Goal: Task Accomplishment & Management: Manage account settings

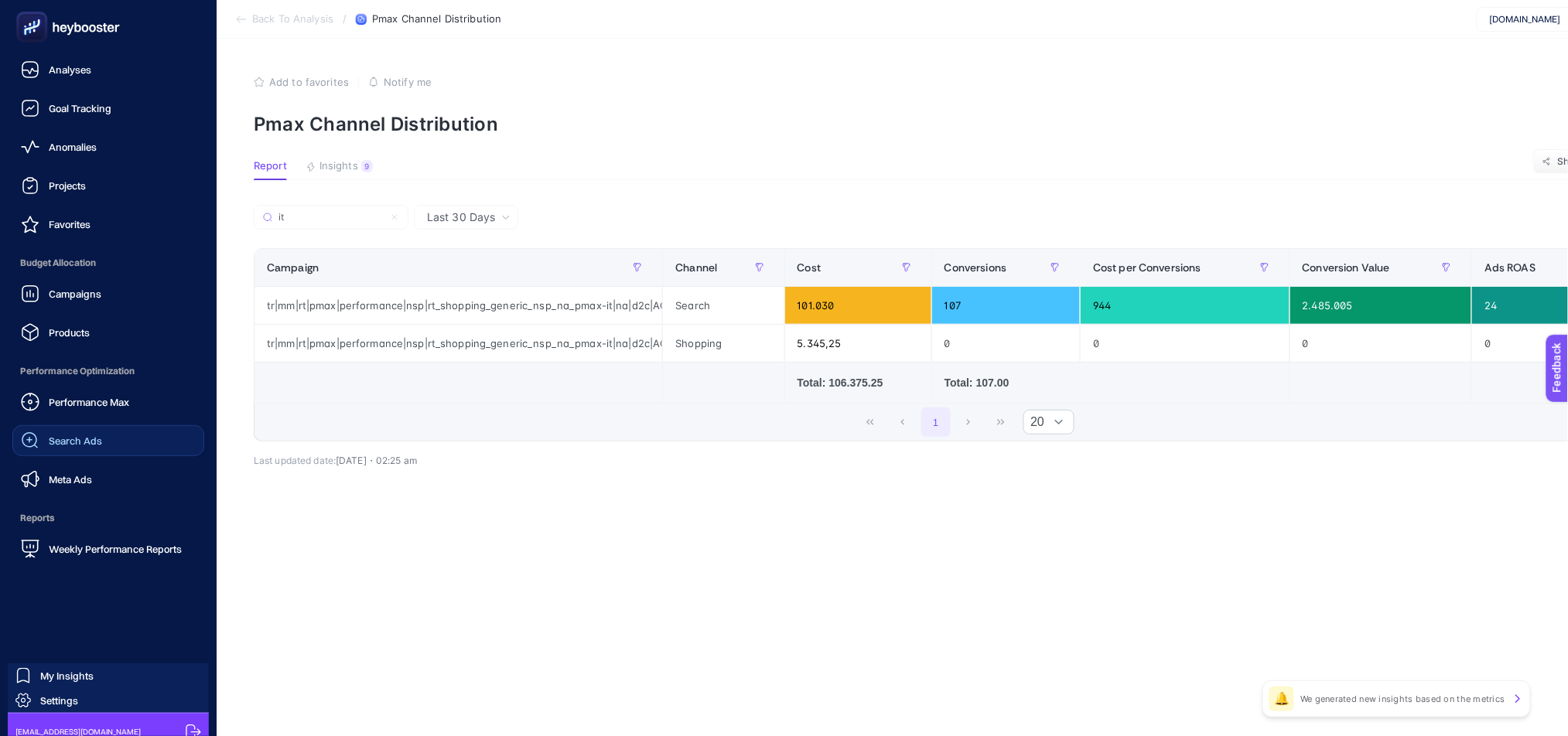
click at [95, 451] on link "Search Ads" at bounding box center [108, 440] width 192 height 31
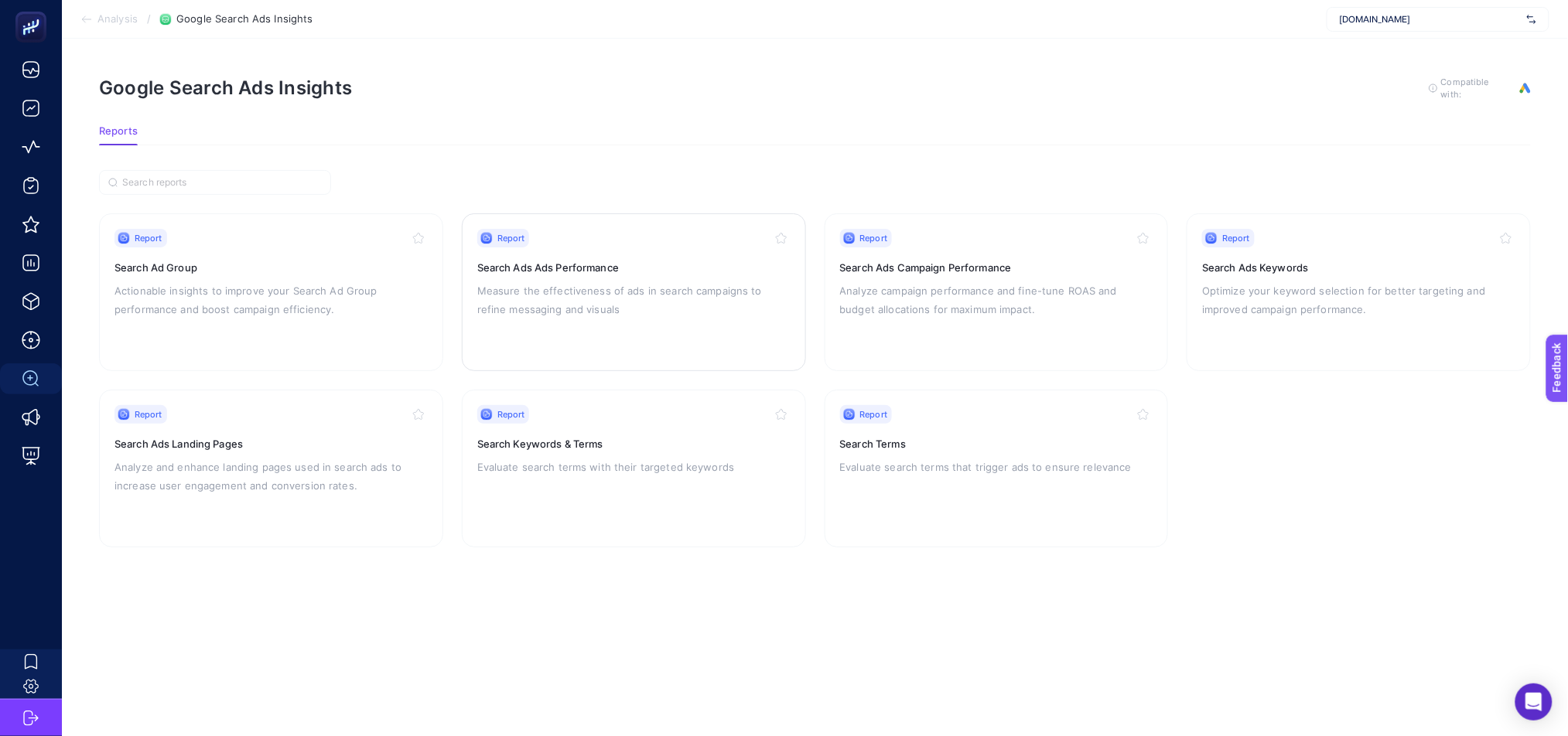
click at [613, 322] on div "Report Search Ads Ads Performance Measure the effectiveness of ads in search ca…" at bounding box center [634, 292] width 313 height 127
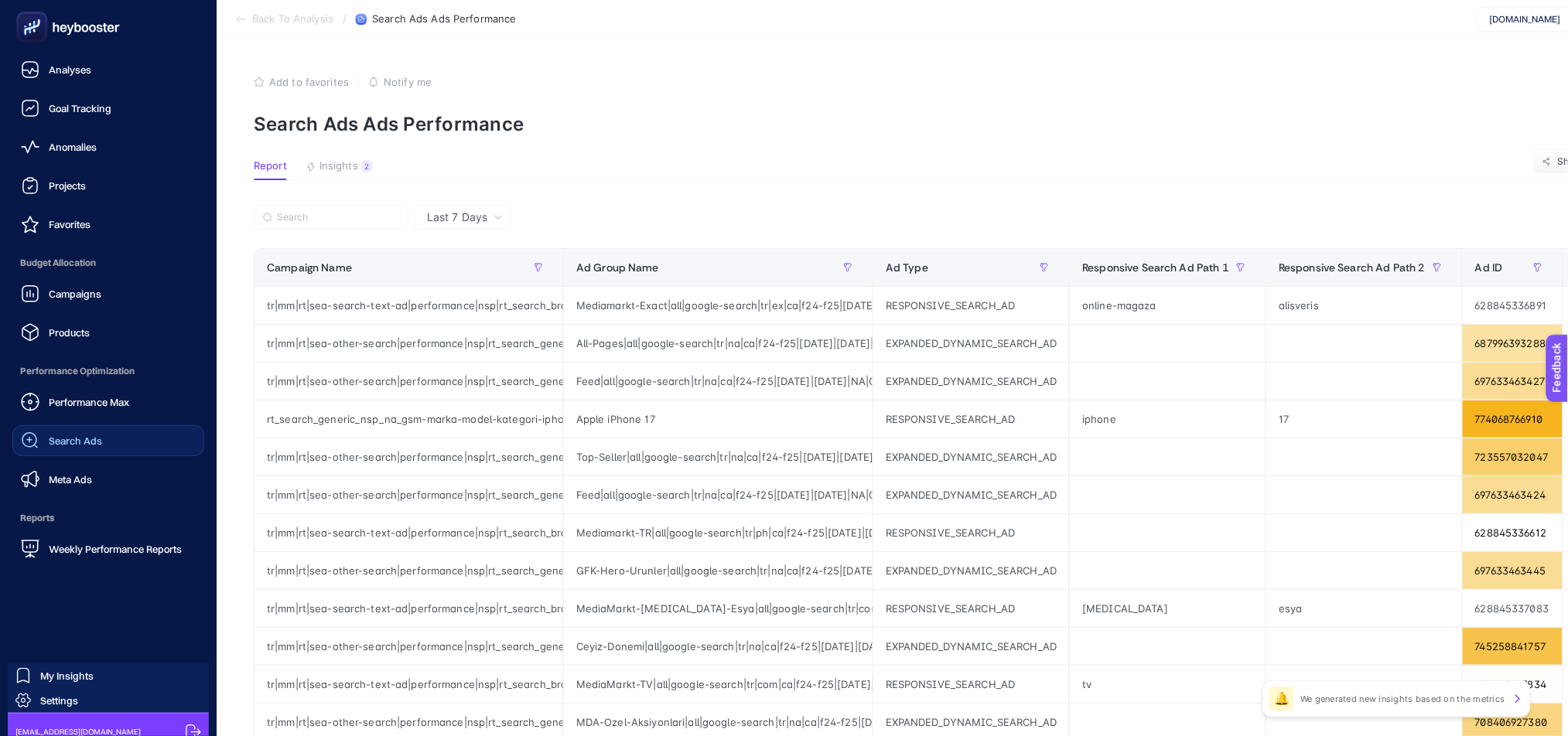
click at [112, 447] on link "Search Ads" at bounding box center [108, 440] width 192 height 31
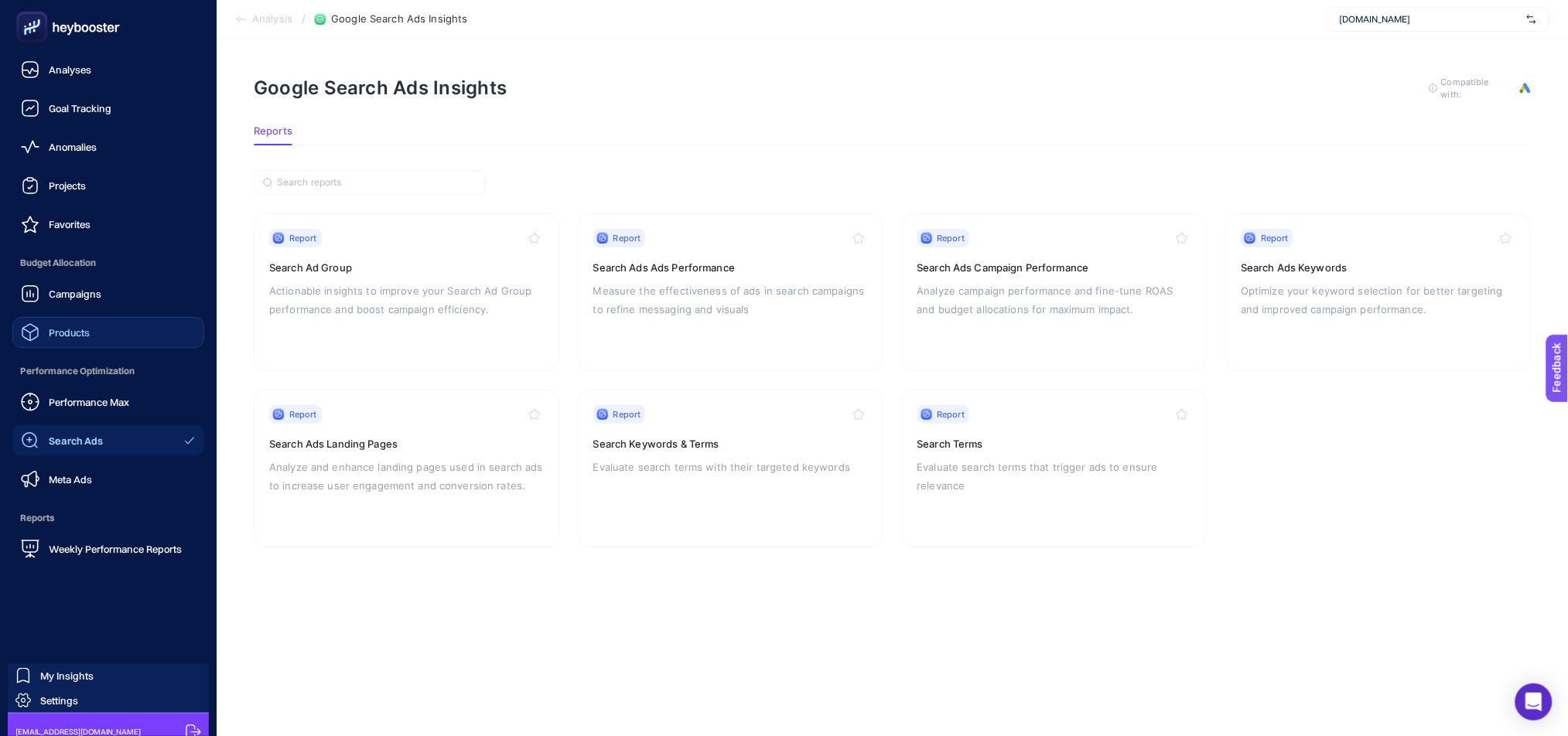
click at [65, 340] on div "Products" at bounding box center [55, 332] width 69 height 19
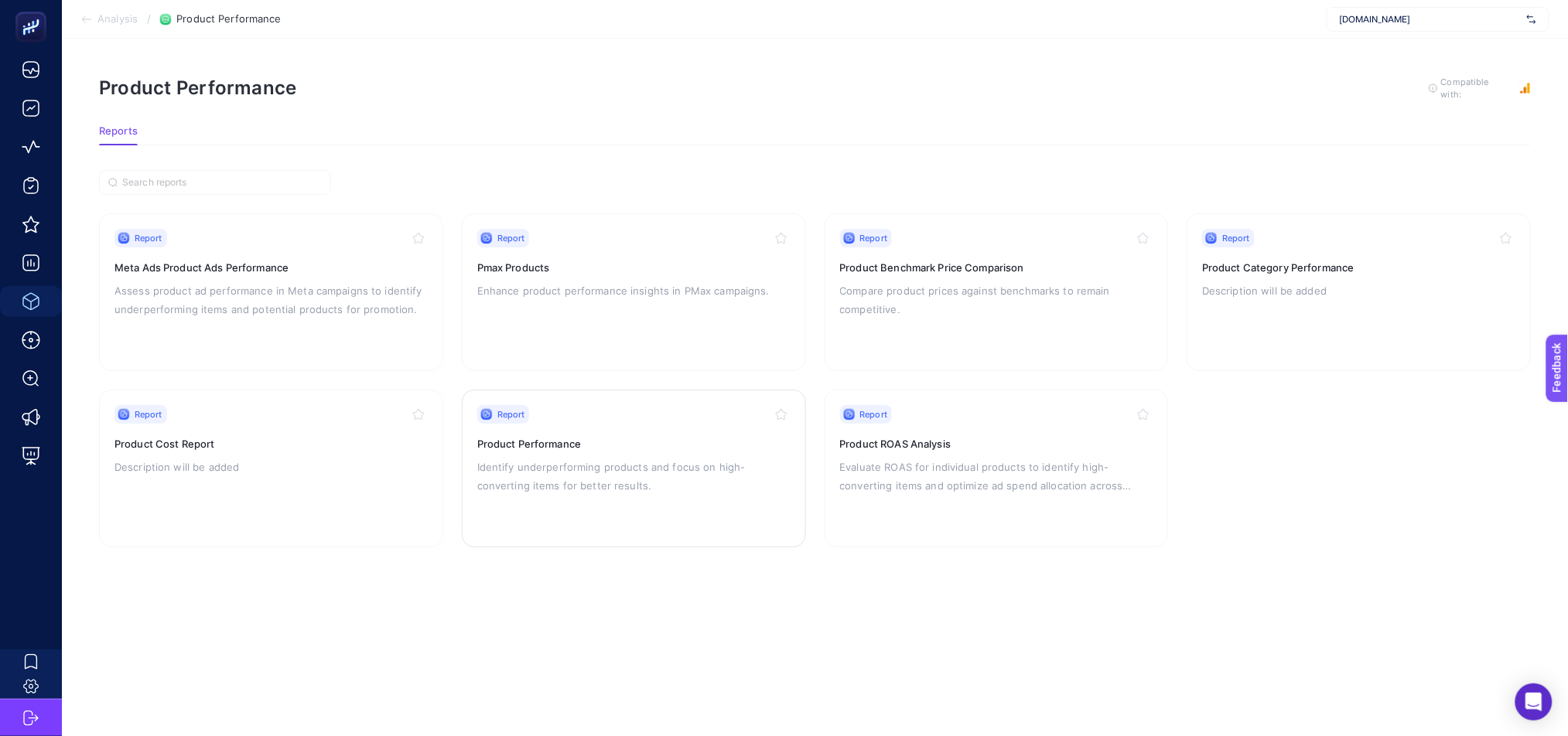
click at [597, 481] on p "Identify underperforming products and focus on high-converting items for better…" at bounding box center [634, 476] width 313 height 37
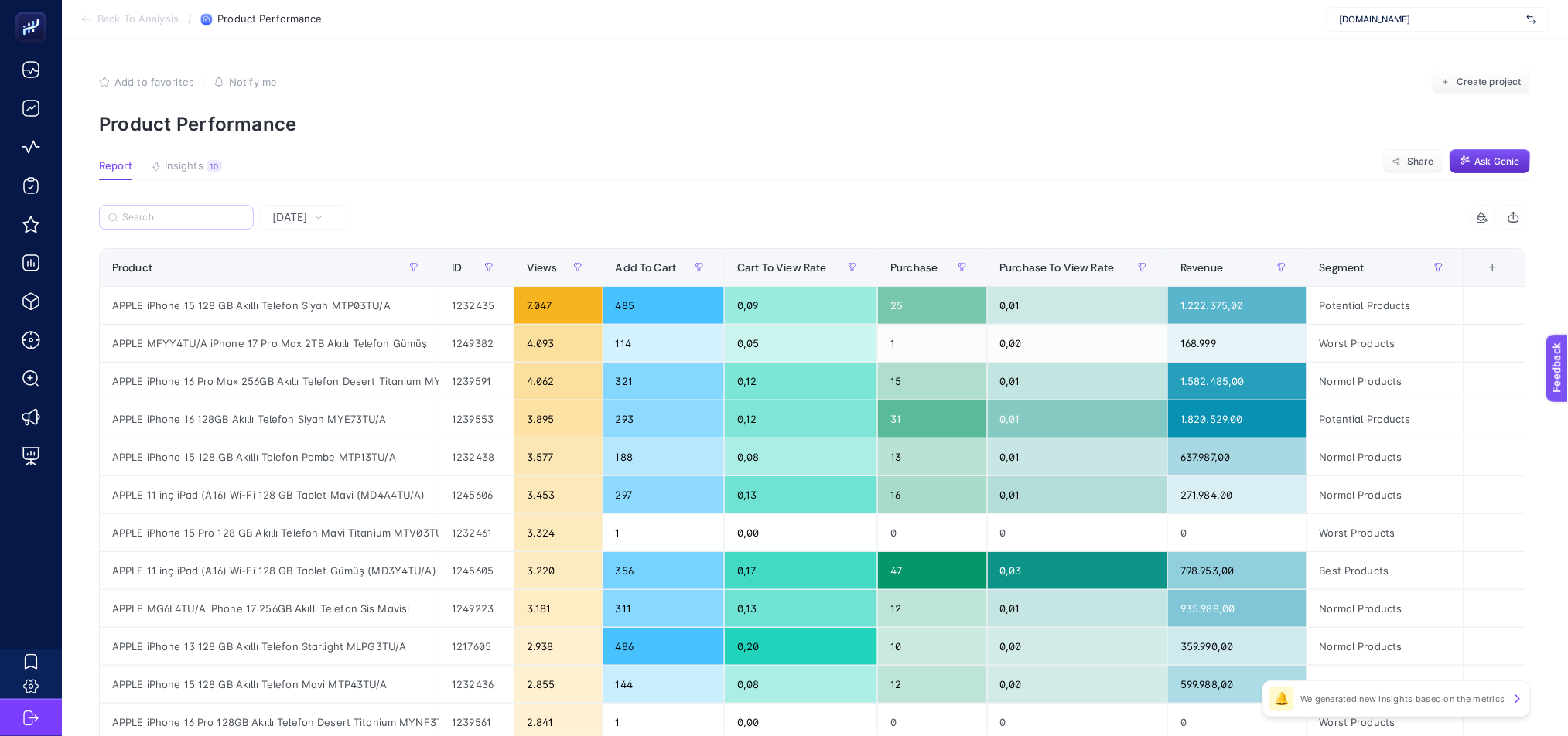
click at [148, 208] on label at bounding box center [177, 217] width 155 height 25
click at [148, 212] on input "Search" at bounding box center [184, 218] width 123 height 11
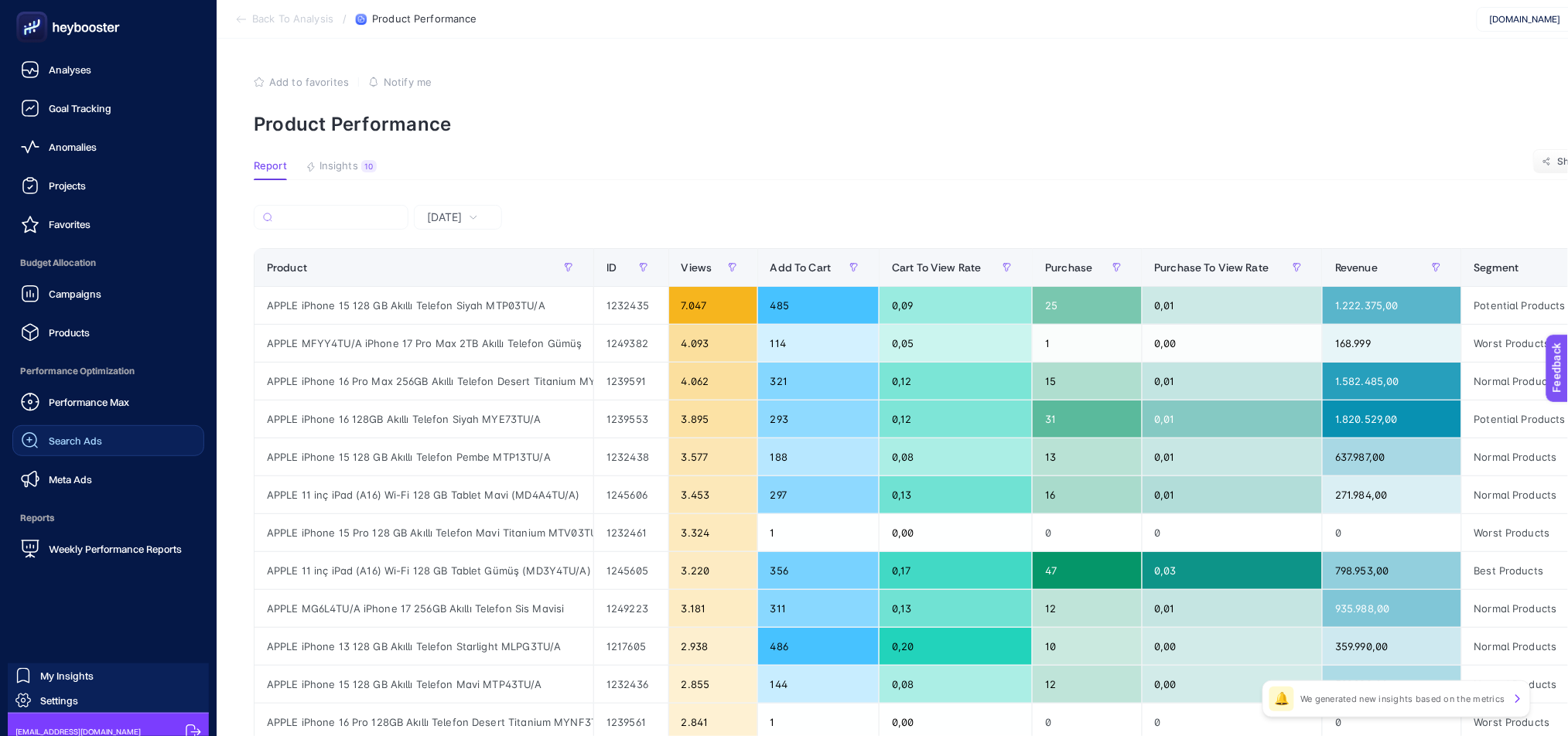
click at [106, 439] on link "Search Ads" at bounding box center [108, 440] width 192 height 31
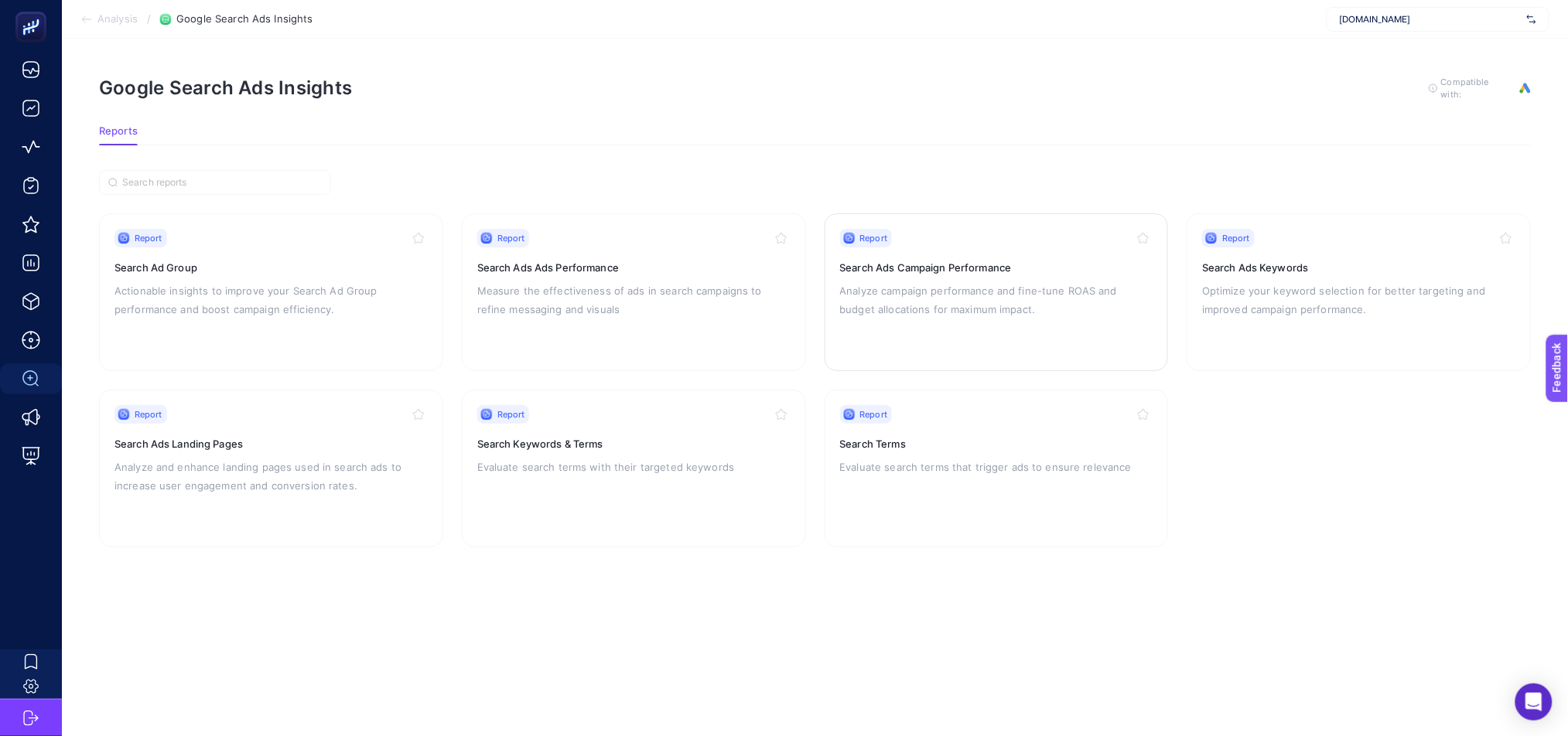
click at [899, 291] on p "Analyze campaign performance and fine-tune ROAS and budget allocations for maxi…" at bounding box center [996, 300] width 313 height 37
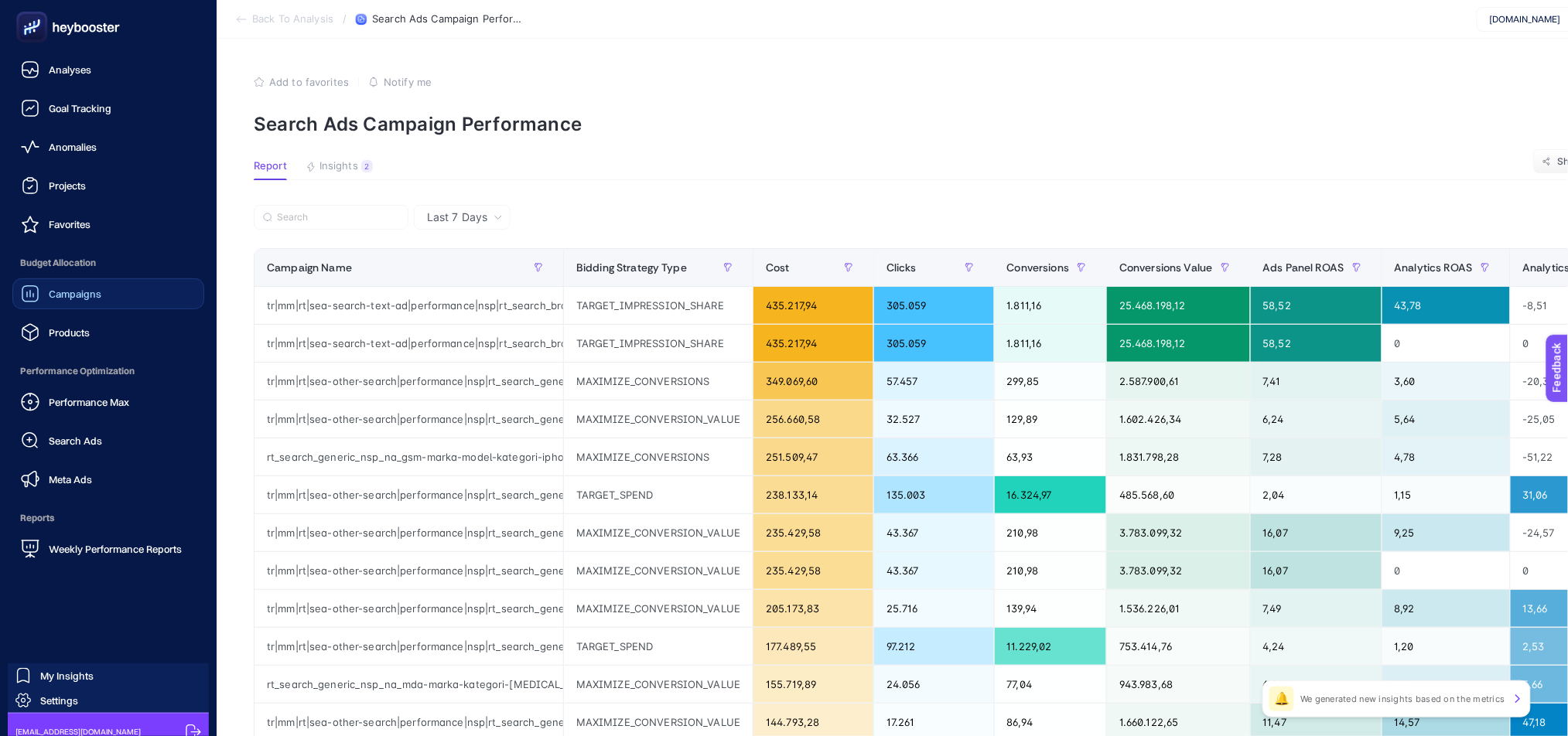
click at [102, 294] on link "Campaigns" at bounding box center [108, 293] width 192 height 31
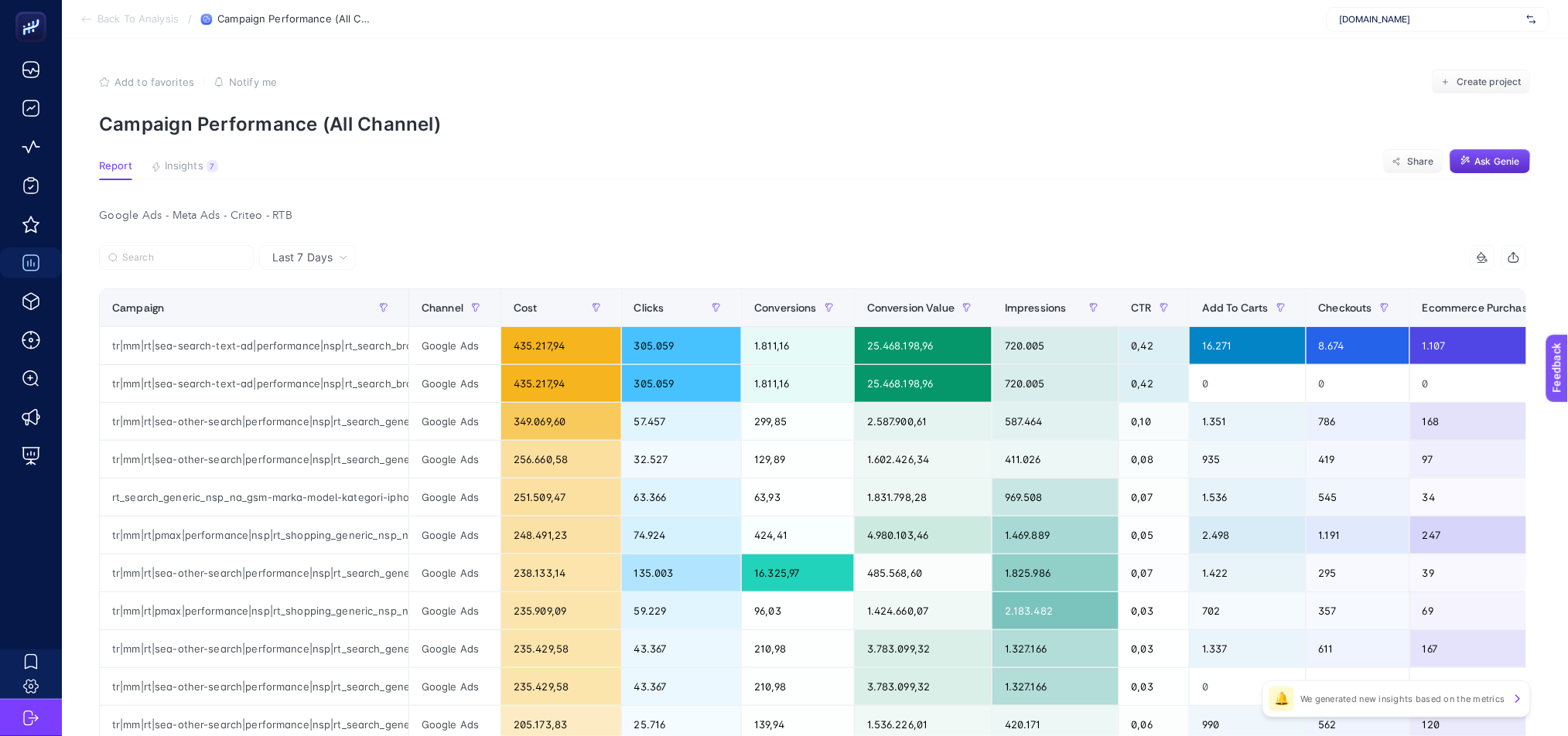
click at [203, 214] on div "Google Ads - Meta Ads - Criteo - RTB" at bounding box center [812, 215] width 1452 height 22
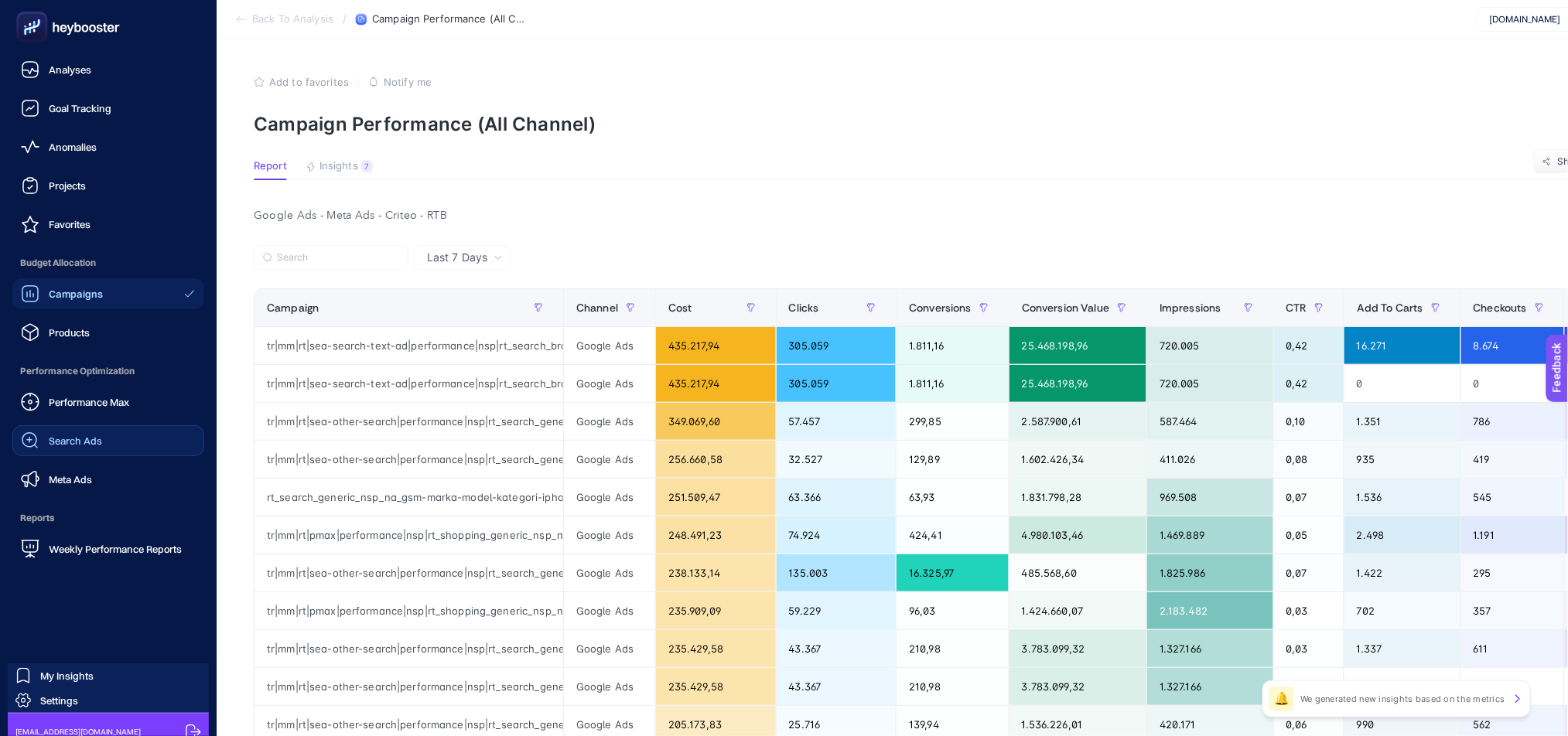
click at [109, 449] on link "Search Ads" at bounding box center [108, 440] width 192 height 31
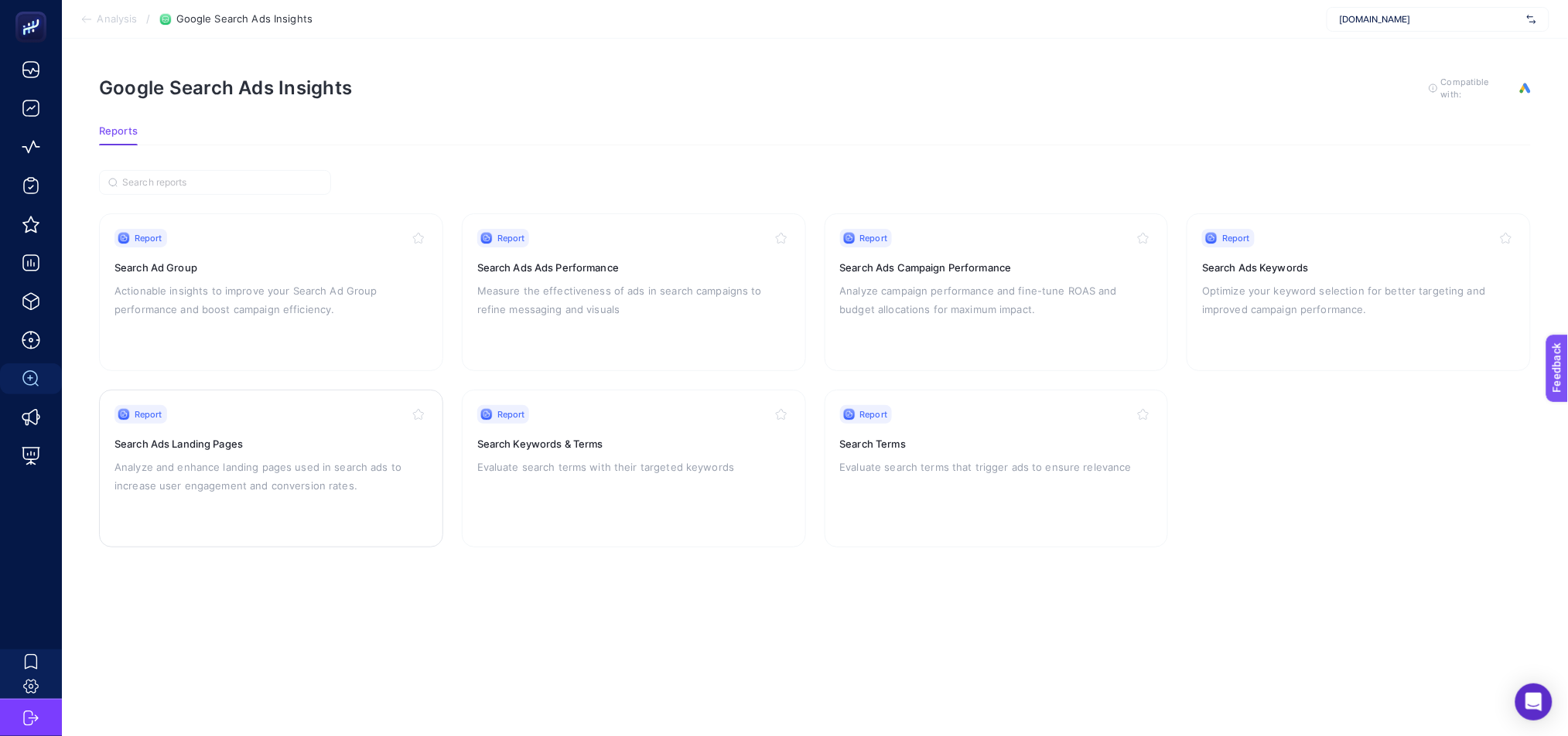
click at [331, 461] on p "Analyze and enhance landing pages used in search ads to increase user engagemen…" at bounding box center [271, 476] width 313 height 37
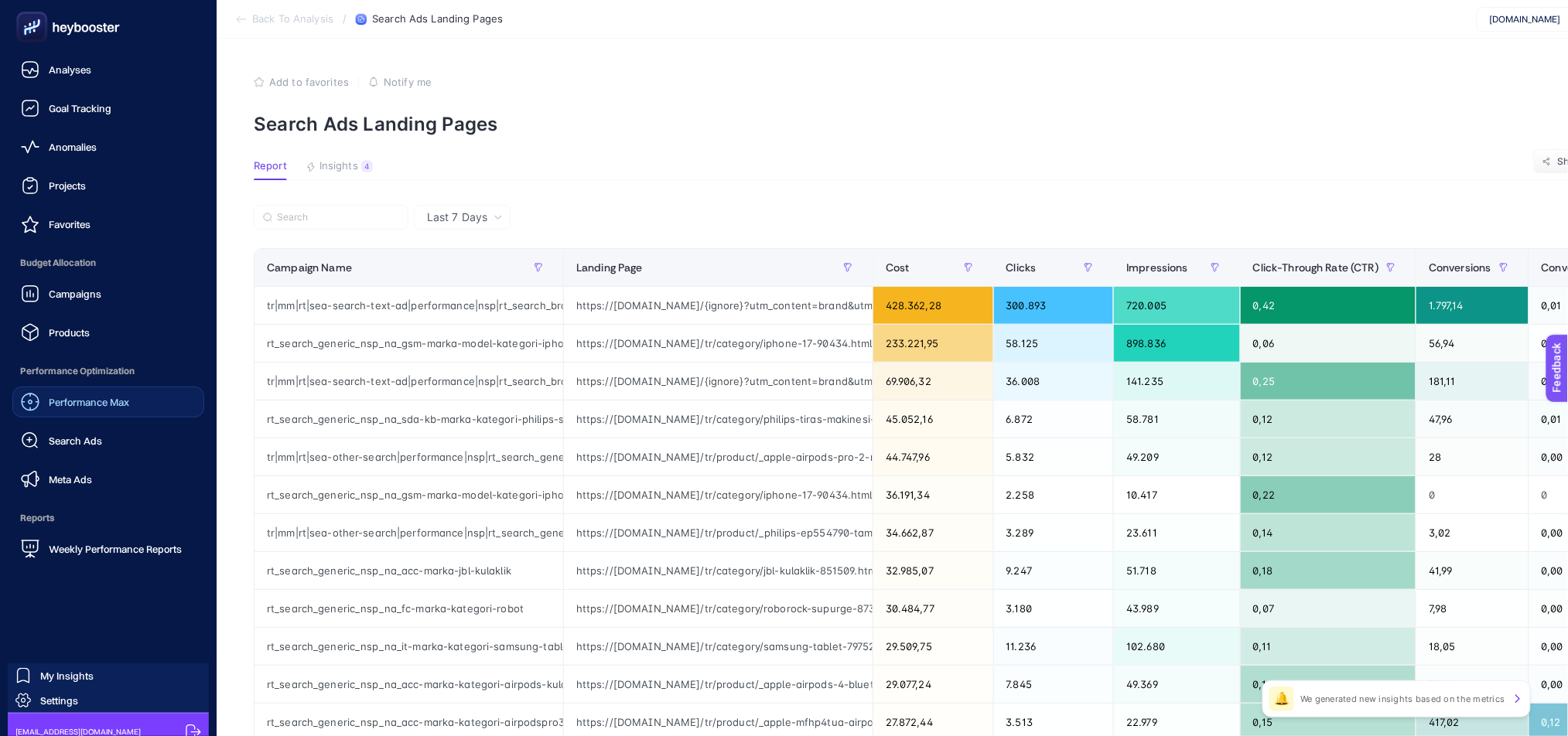
click at [85, 408] on div "Performance Max" at bounding box center [75, 401] width 108 height 19
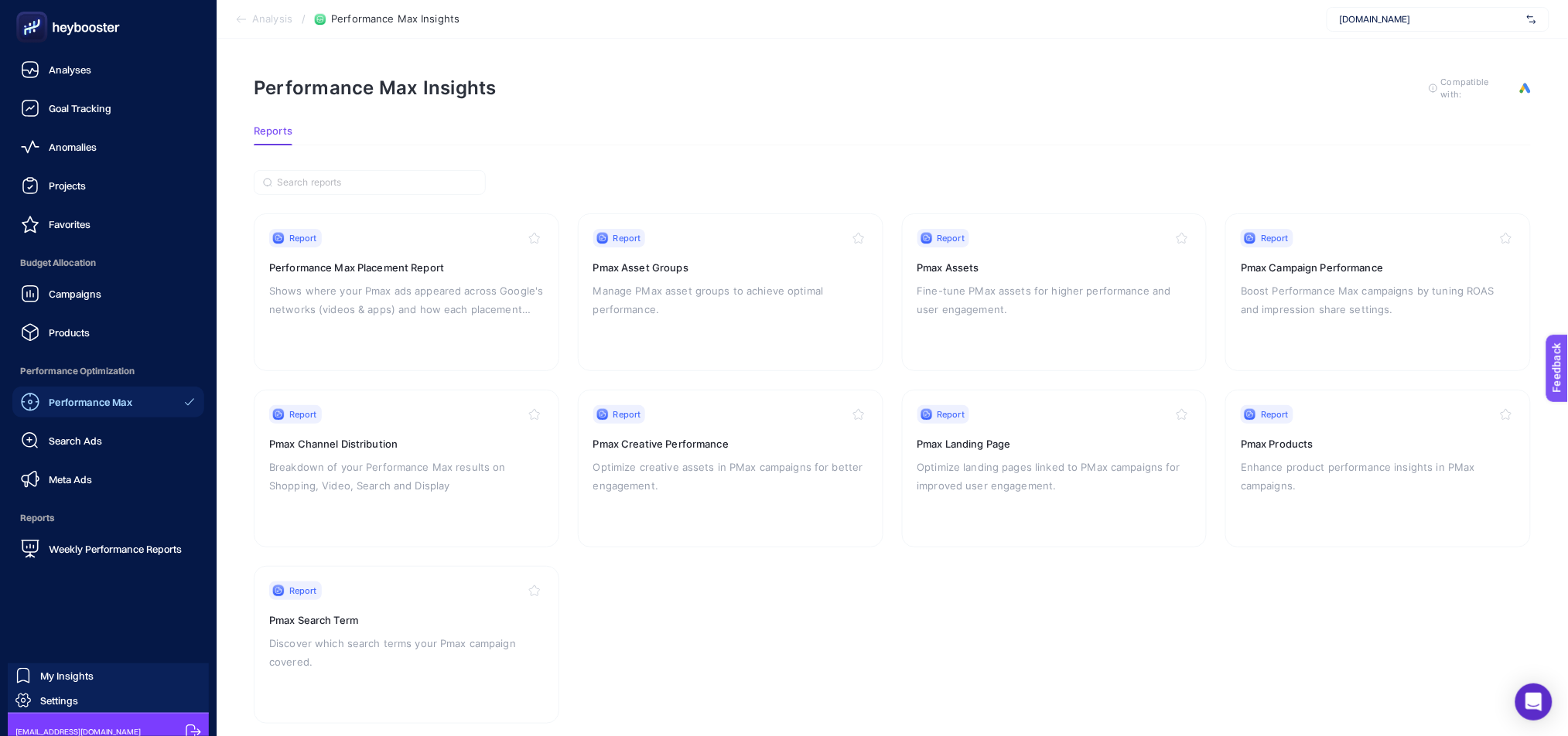
click at [23, 31] on rect at bounding box center [32, 27] width 26 height 26
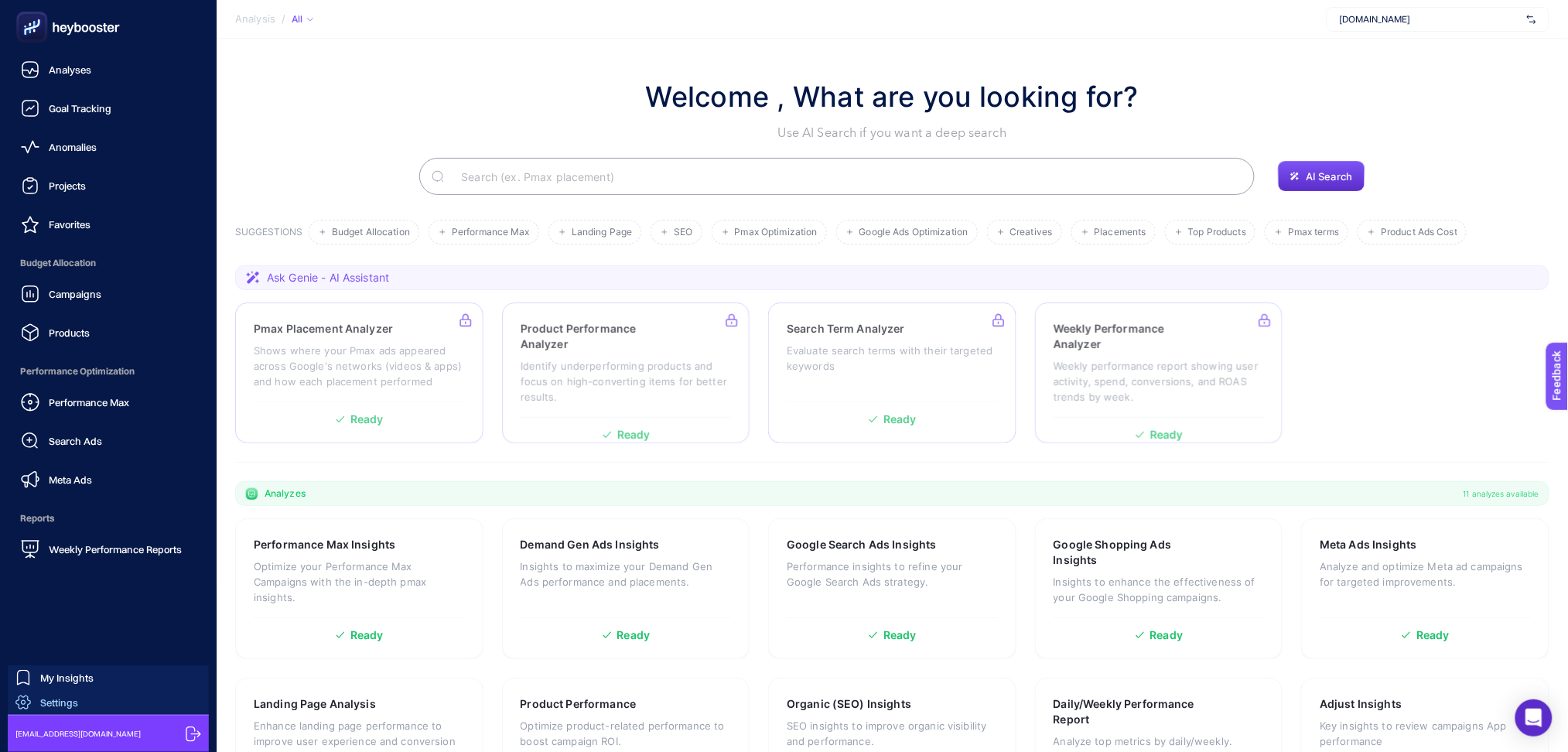
click at [53, 704] on span "Settings" at bounding box center [59, 702] width 38 height 12
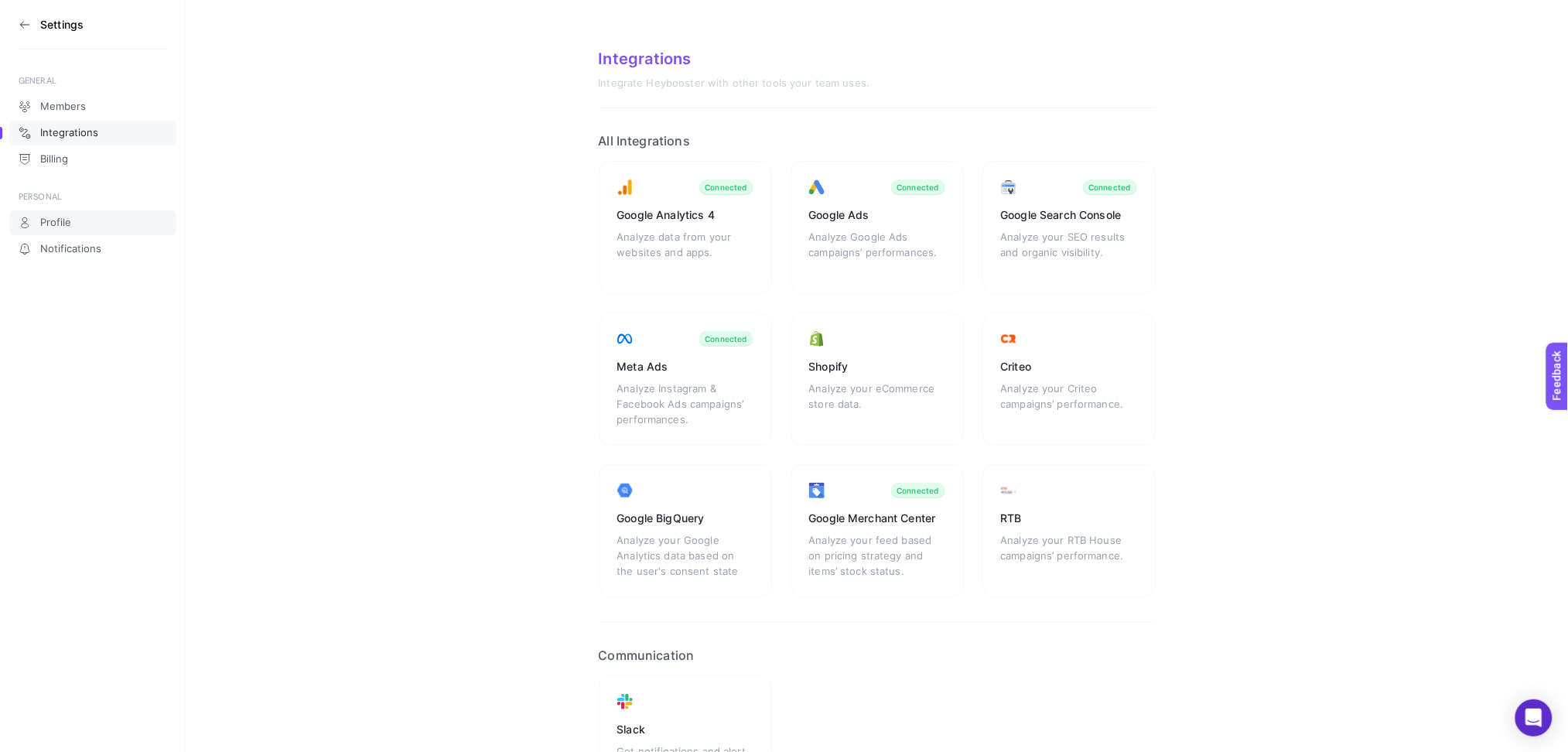
click at [68, 216] on span "Profile" at bounding box center [56, 222] width 31 height 12
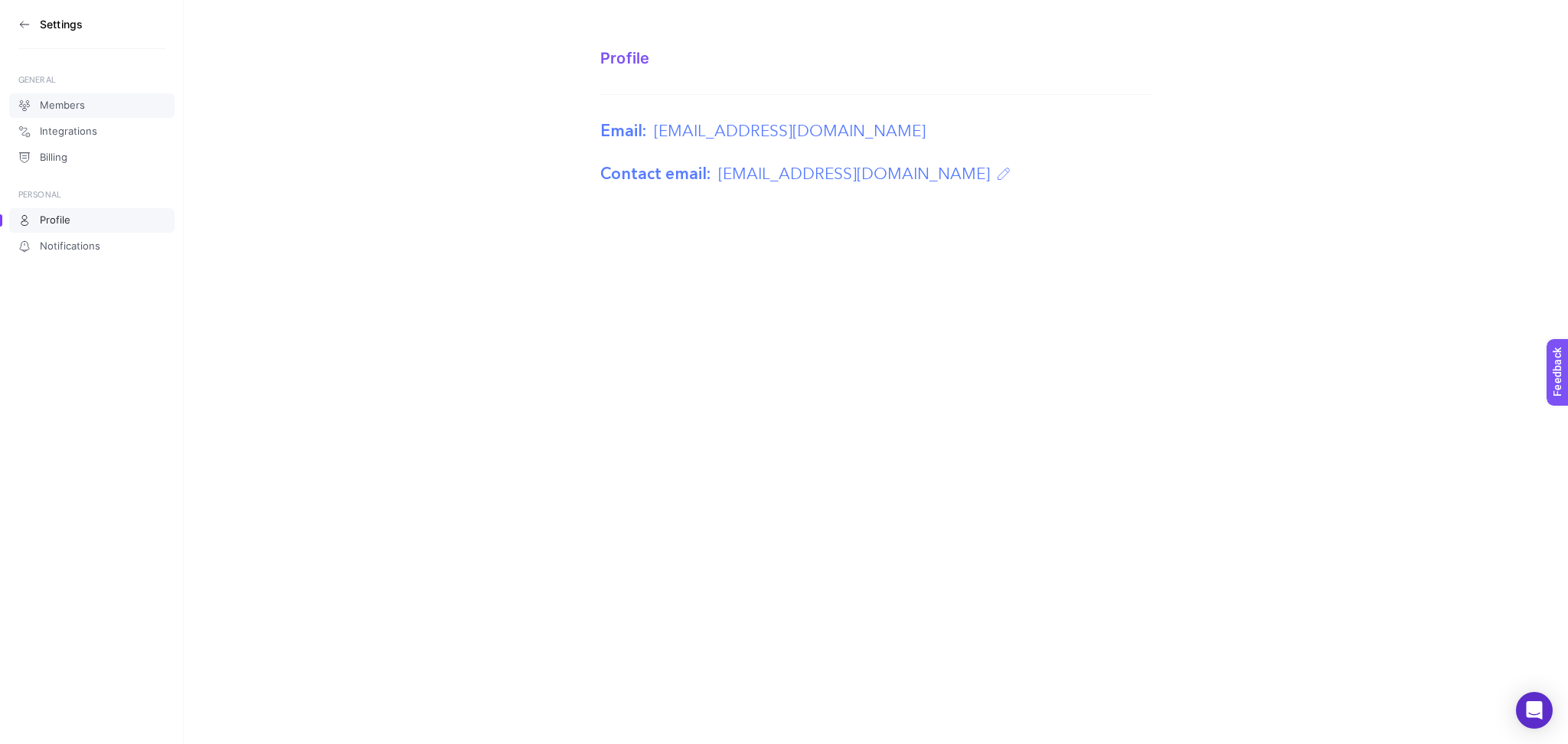
click at [81, 113] on link "Members" at bounding box center [92, 105] width 165 height 25
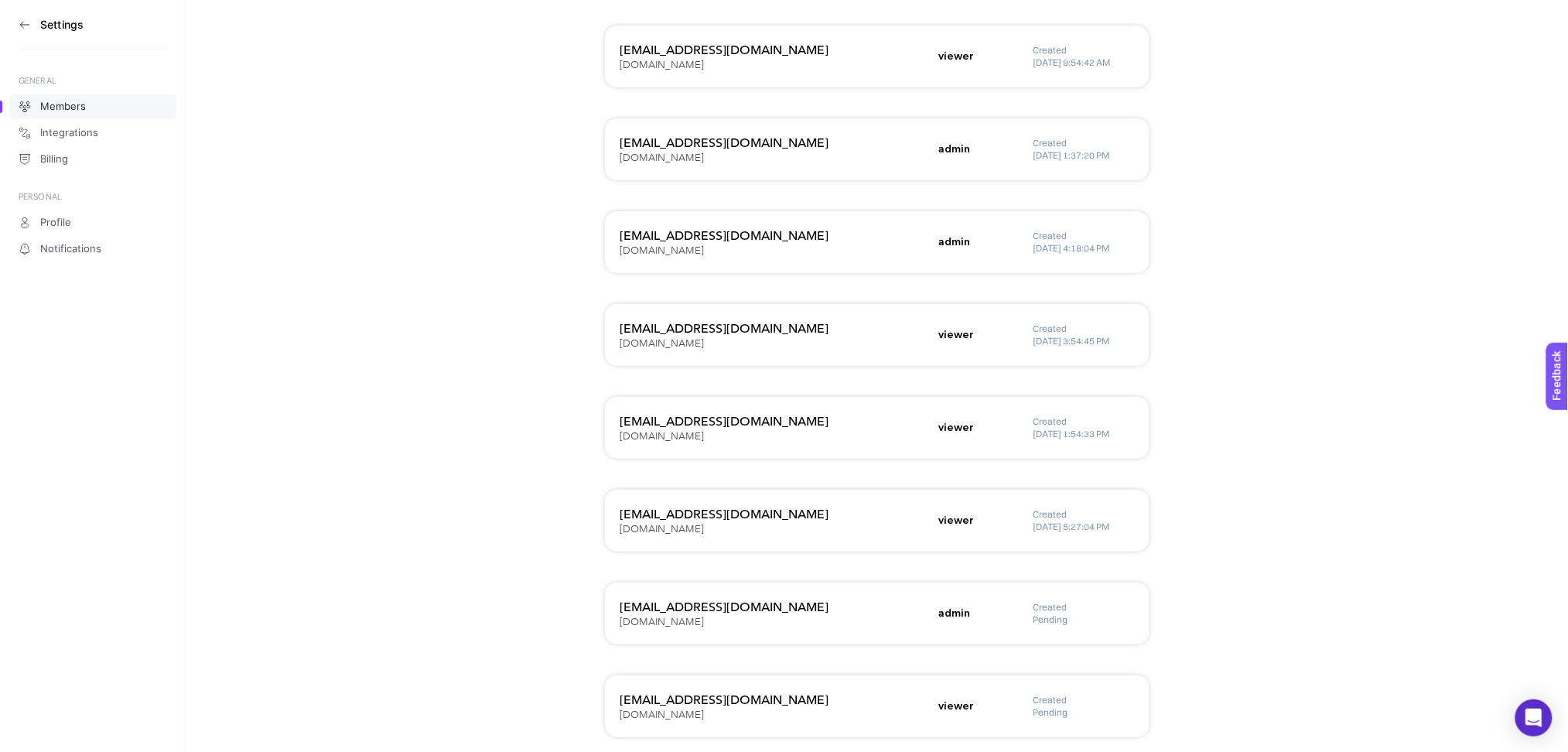
scroll to position [2315, 0]
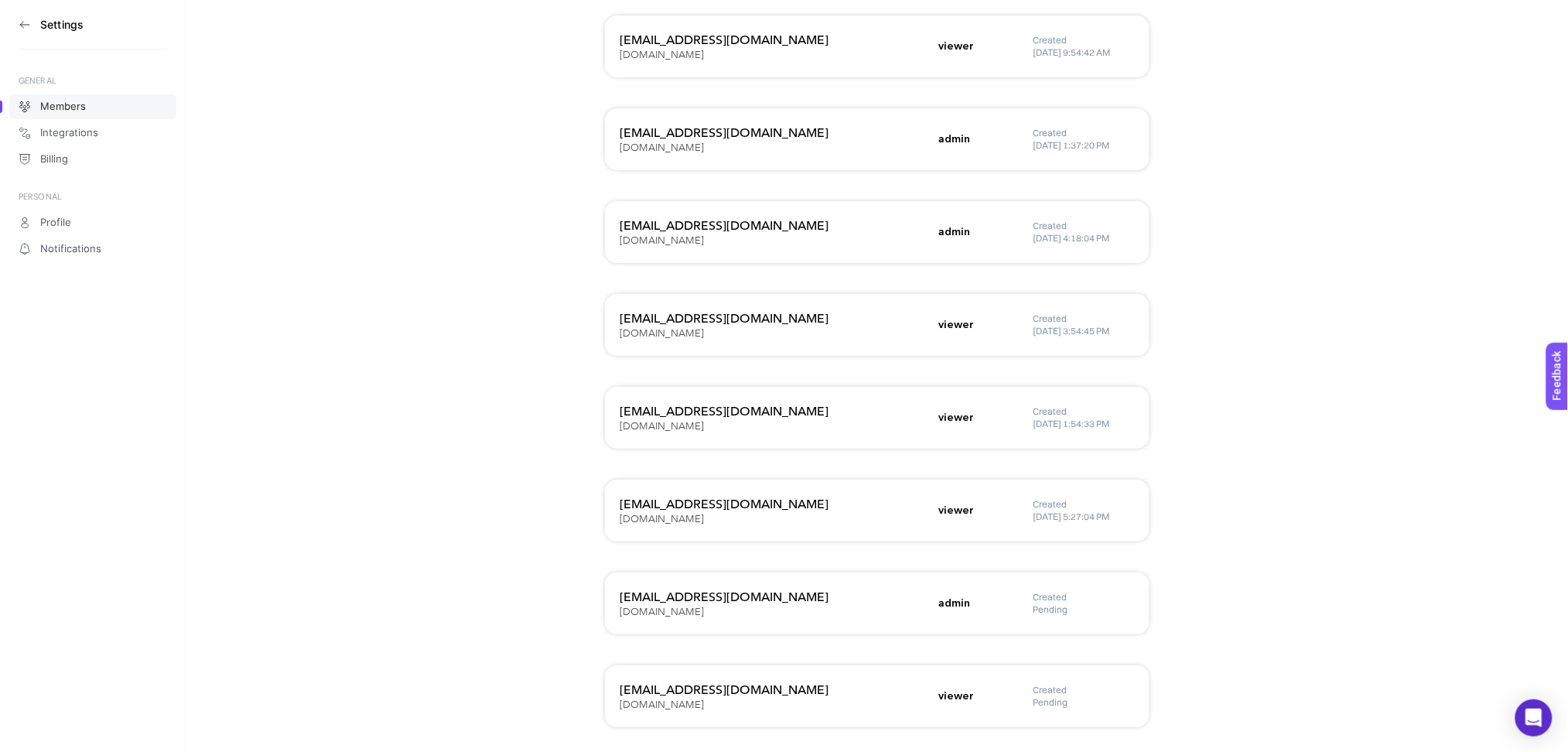
click at [1060, 696] on h5 "Pending" at bounding box center [1083, 702] width 101 height 12
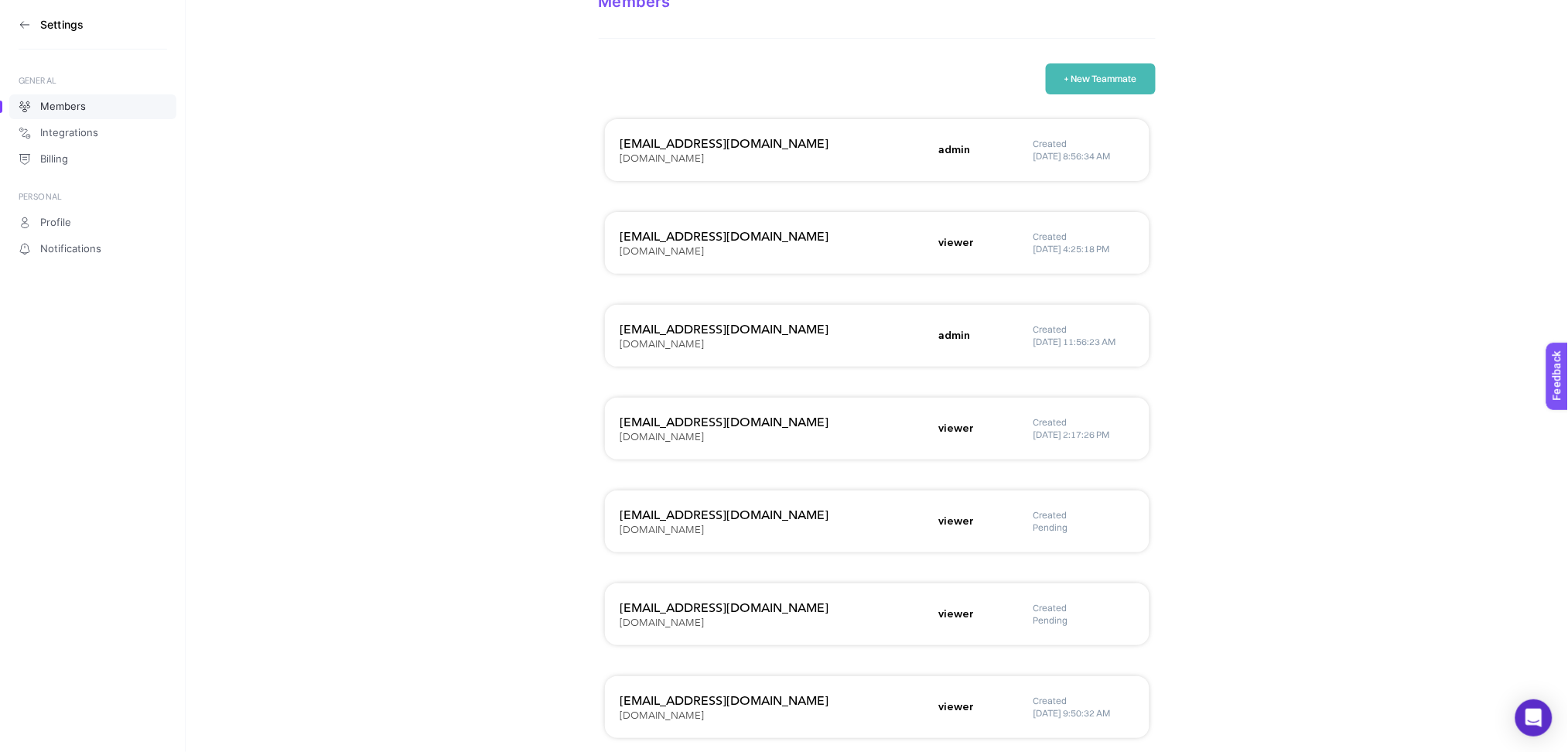
scroll to position [0, 0]
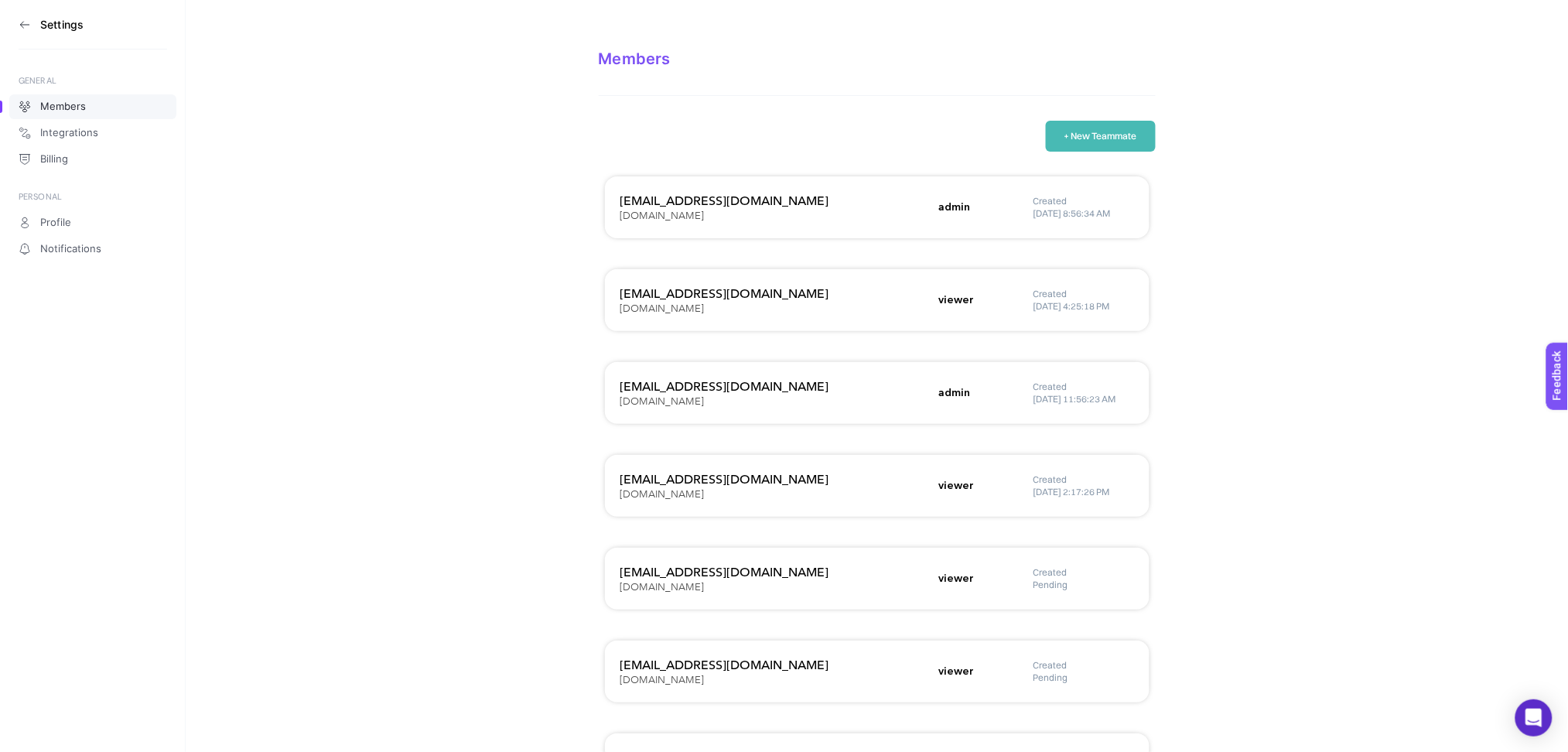
click at [1110, 134] on button "+ New Teammate" at bounding box center [1100, 136] width 110 height 31
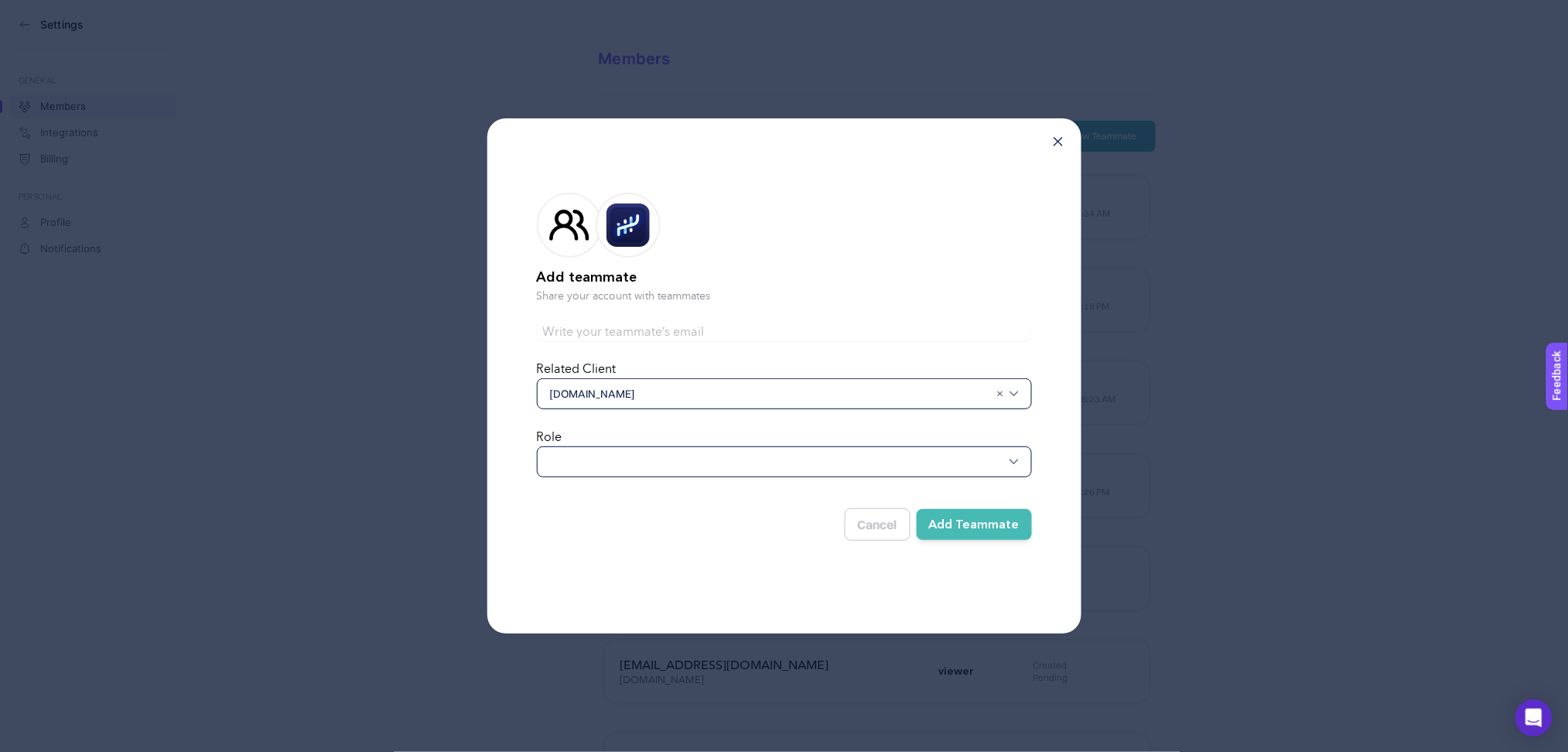
click at [619, 403] on div "[DOMAIN_NAME]" at bounding box center [784, 394] width 495 height 31
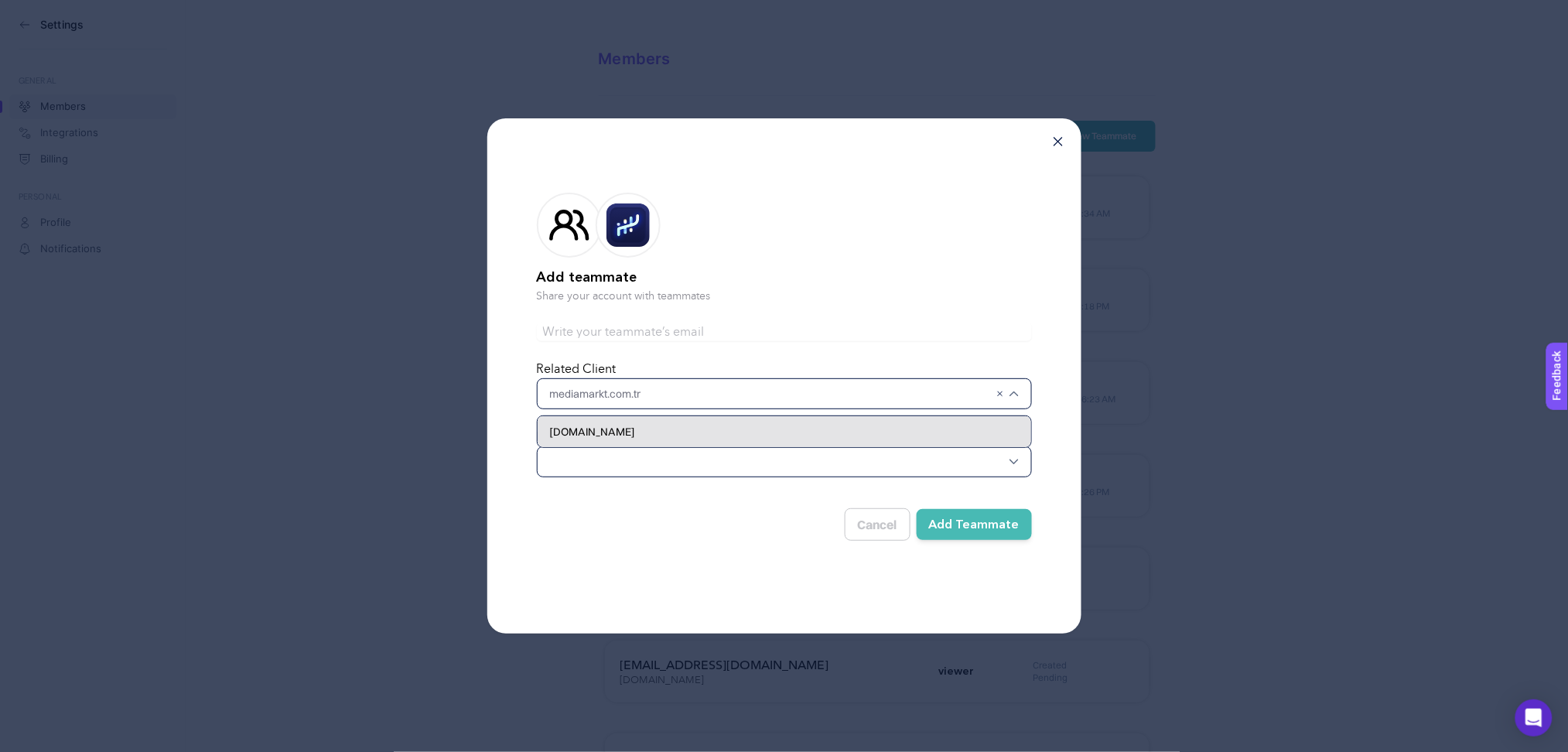
click at [590, 437] on span "[DOMAIN_NAME]" at bounding box center [593, 431] width 85 height 15
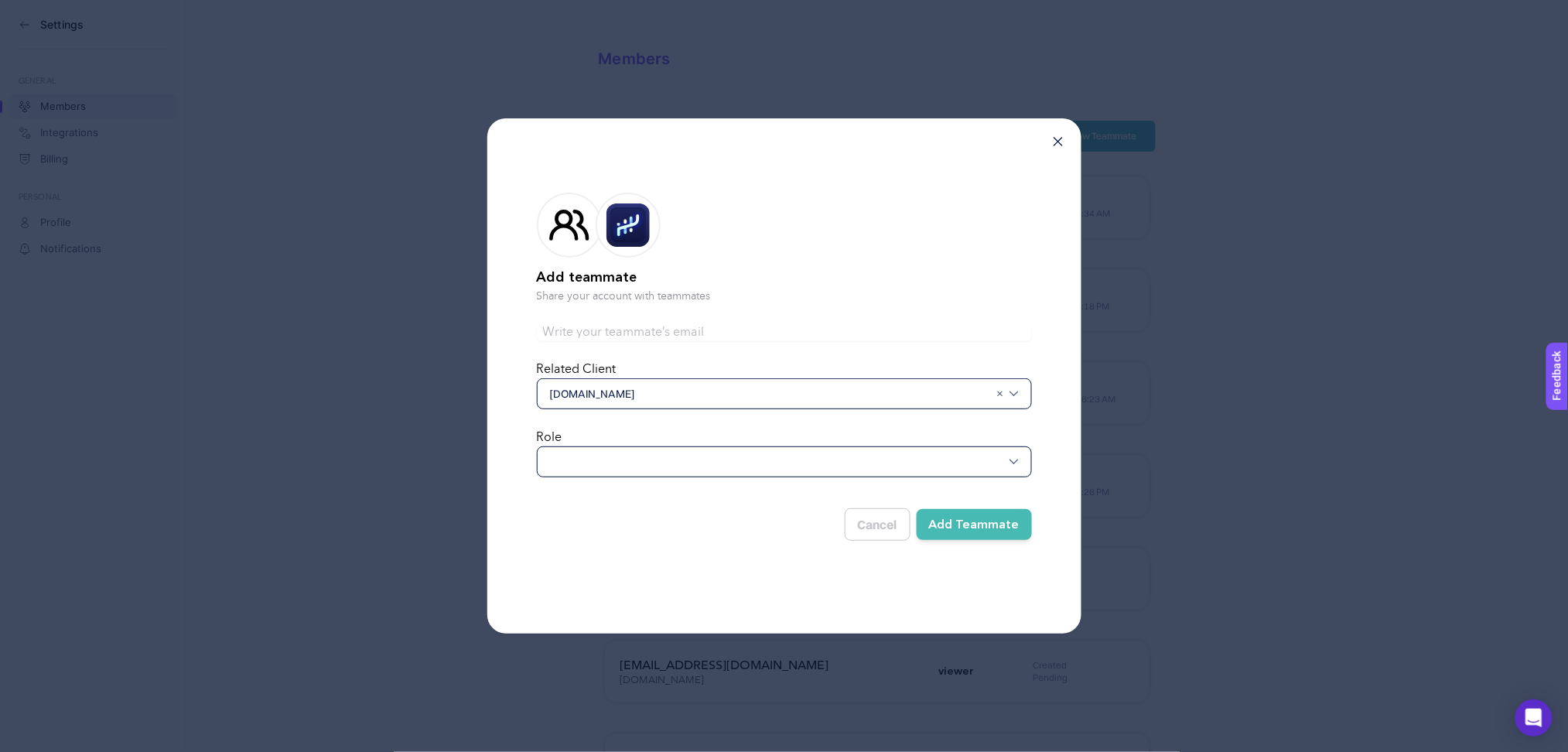
click at [590, 457] on div at bounding box center [784, 462] width 495 height 31
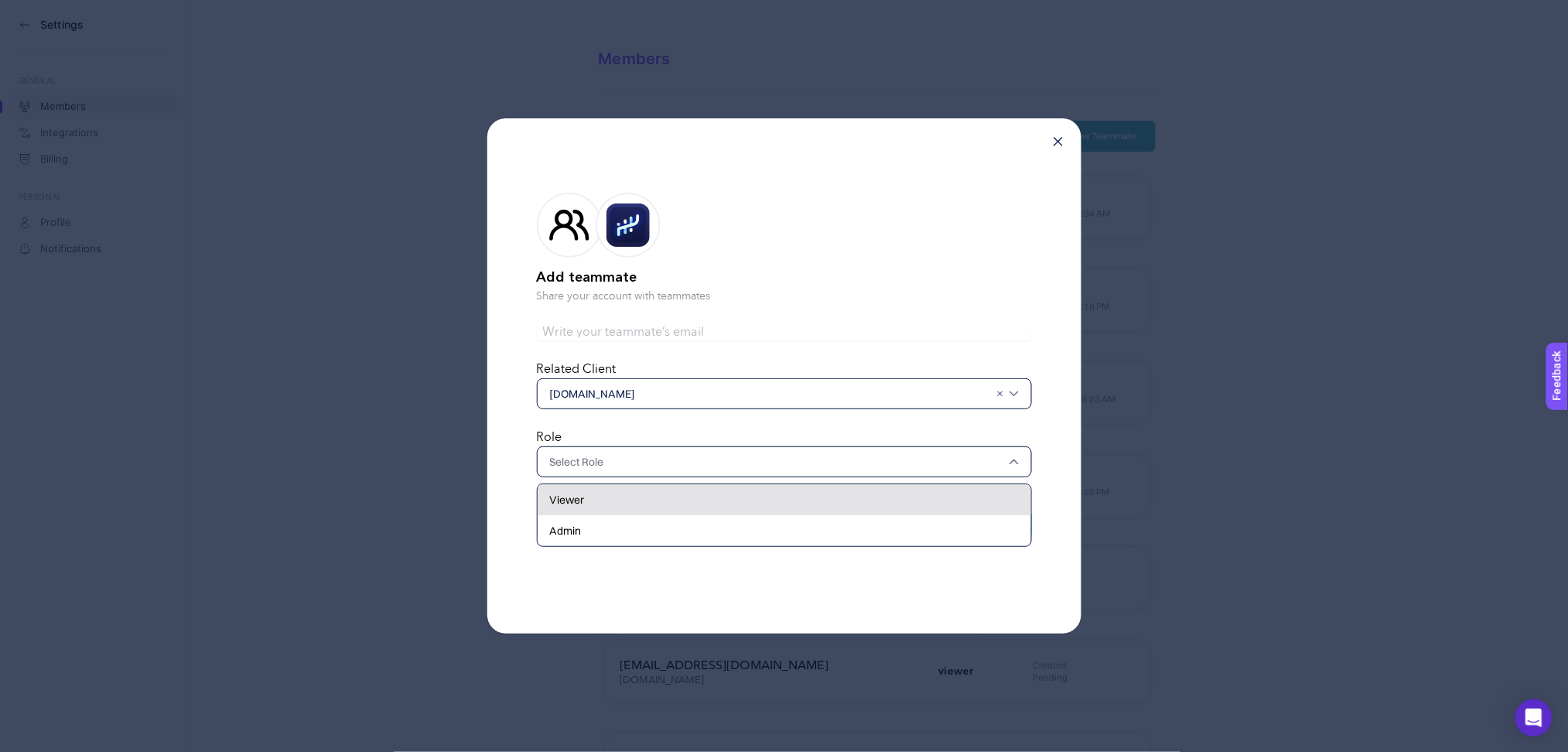
click at [583, 495] on span "Viewer" at bounding box center [567, 499] width 35 height 15
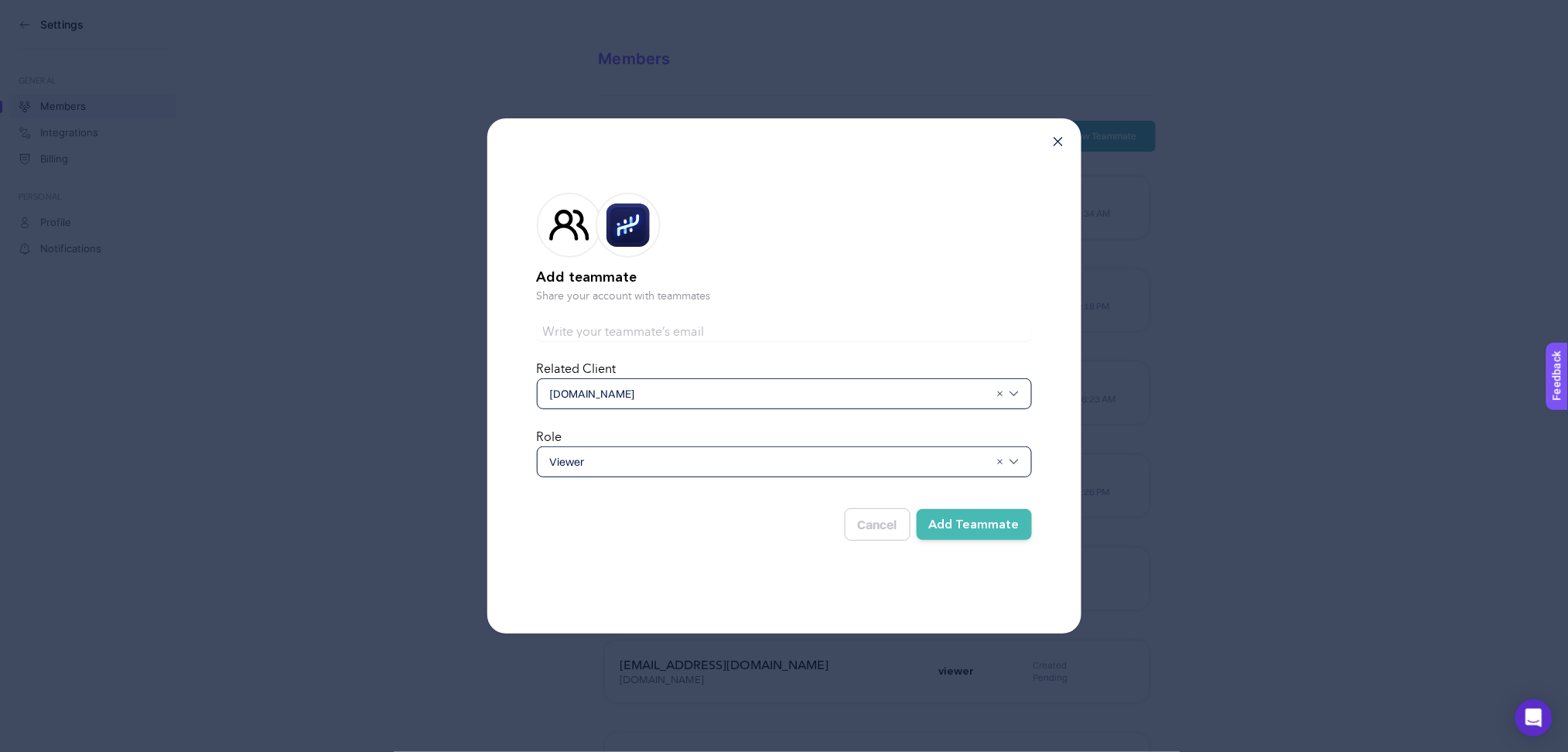
click at [591, 327] on input "text" at bounding box center [784, 332] width 495 height 19
click at [622, 334] on input "text" at bounding box center [784, 332] width 495 height 19
click at [651, 329] on input "[EMAIL_ADDRESS][DOMAIN_NAME]" at bounding box center [784, 332] width 495 height 19
type input "[EMAIL_ADDRESS][DOMAIN_NAME]"
click at [957, 520] on button "Add Teammate" at bounding box center [974, 524] width 115 height 31
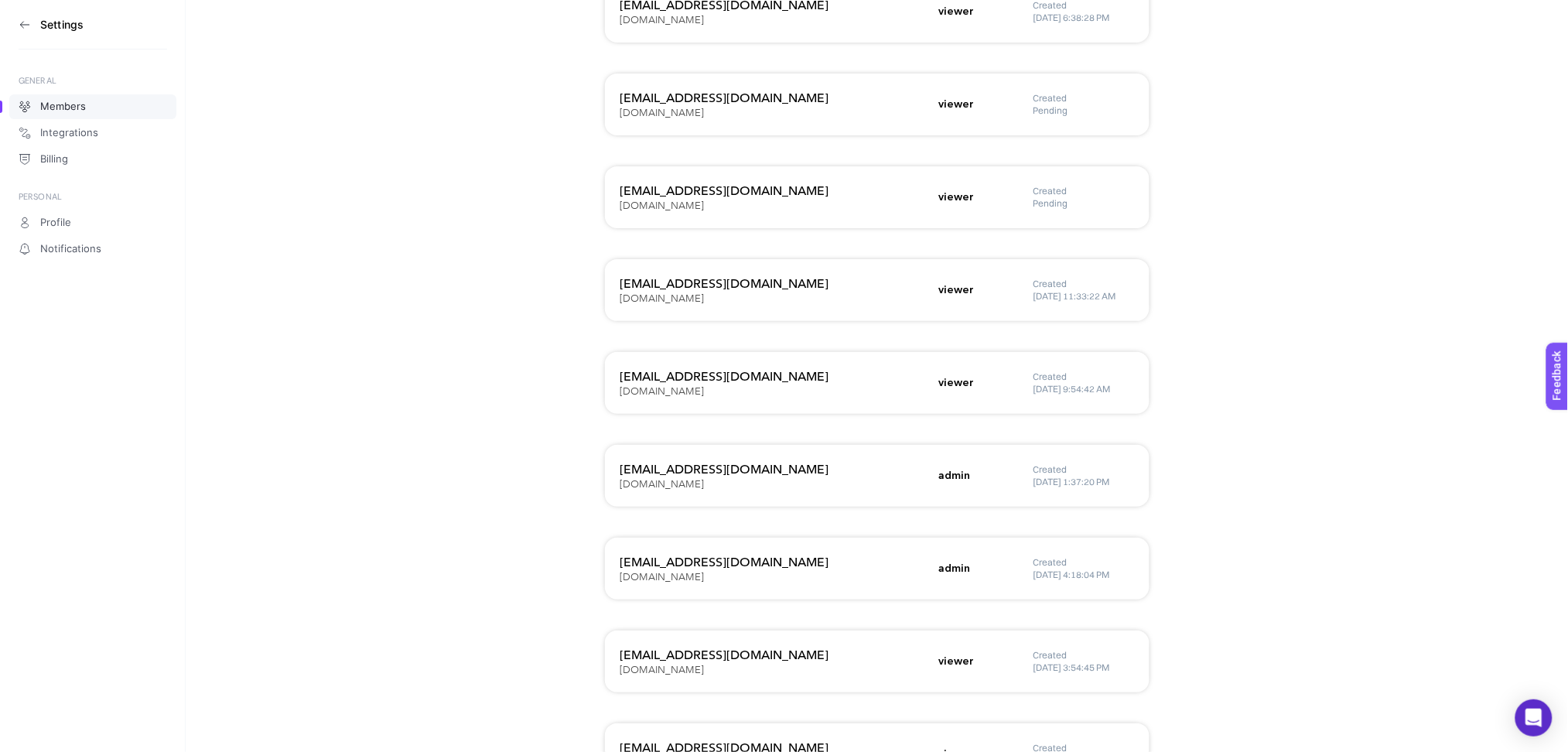
scroll to position [2407, 0]
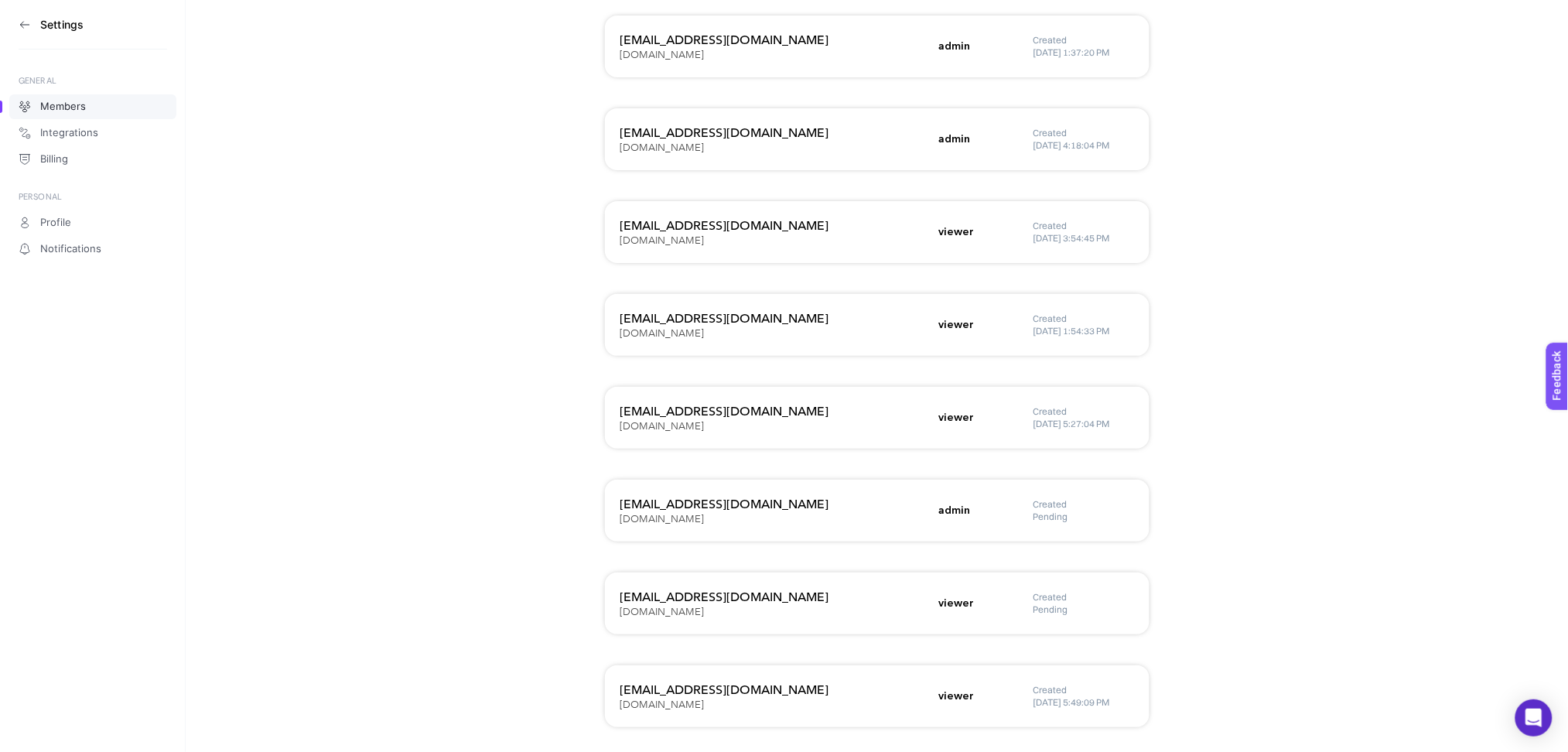
click at [127, 61] on aside "Settings GENERAL Members Integrations Billing PERSONAL Profile Notifications" at bounding box center [93, 376] width 186 height 752
click at [13, 30] on aside "Settings GENERAL Members Integrations Billing PERSONAL Profile Notifications" at bounding box center [93, 376] width 186 height 752
click at [23, 19] on icon at bounding box center [24, 24] width 12 height 12
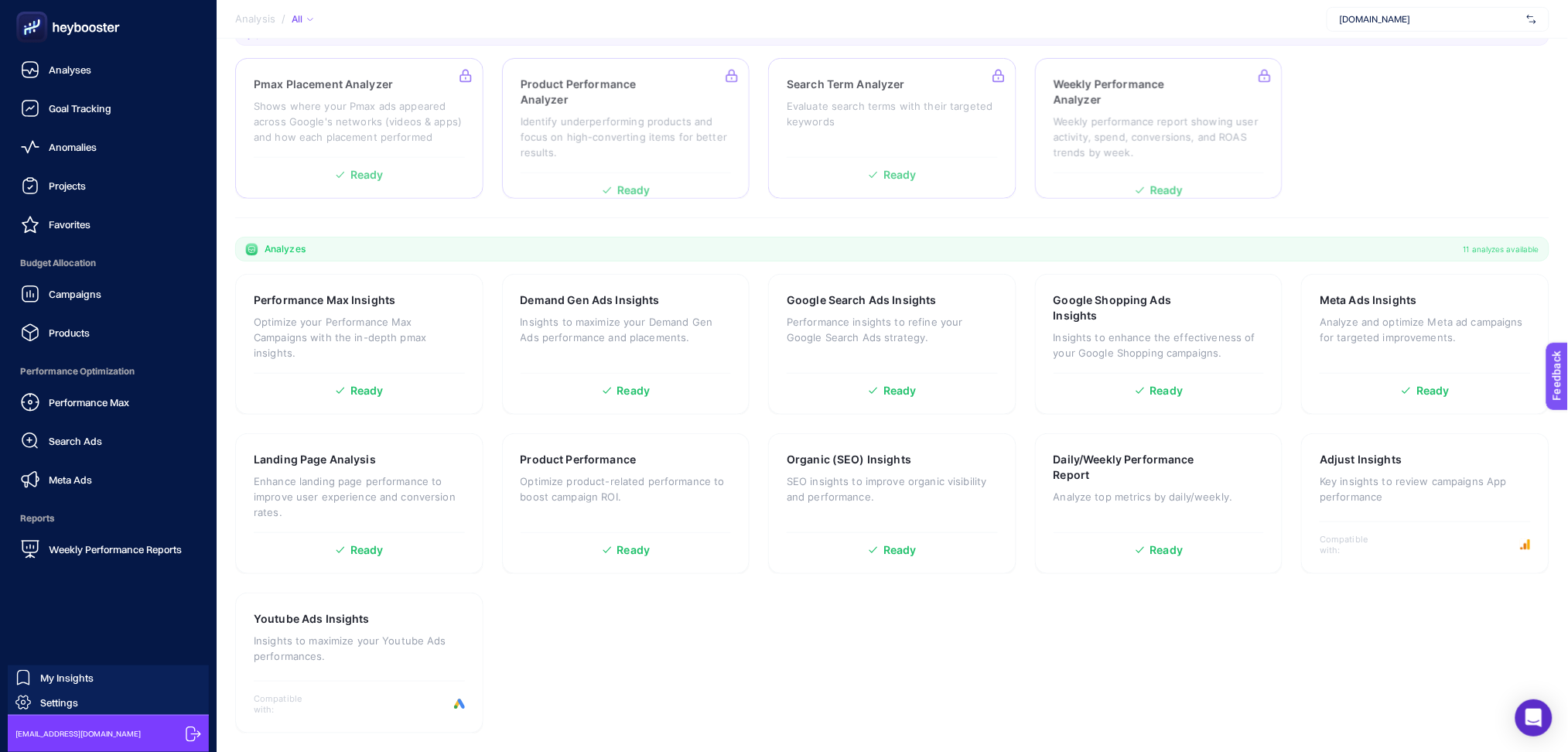
scroll to position [244, 0]
click at [105, 413] on link "Performance Max" at bounding box center [108, 402] width 192 height 31
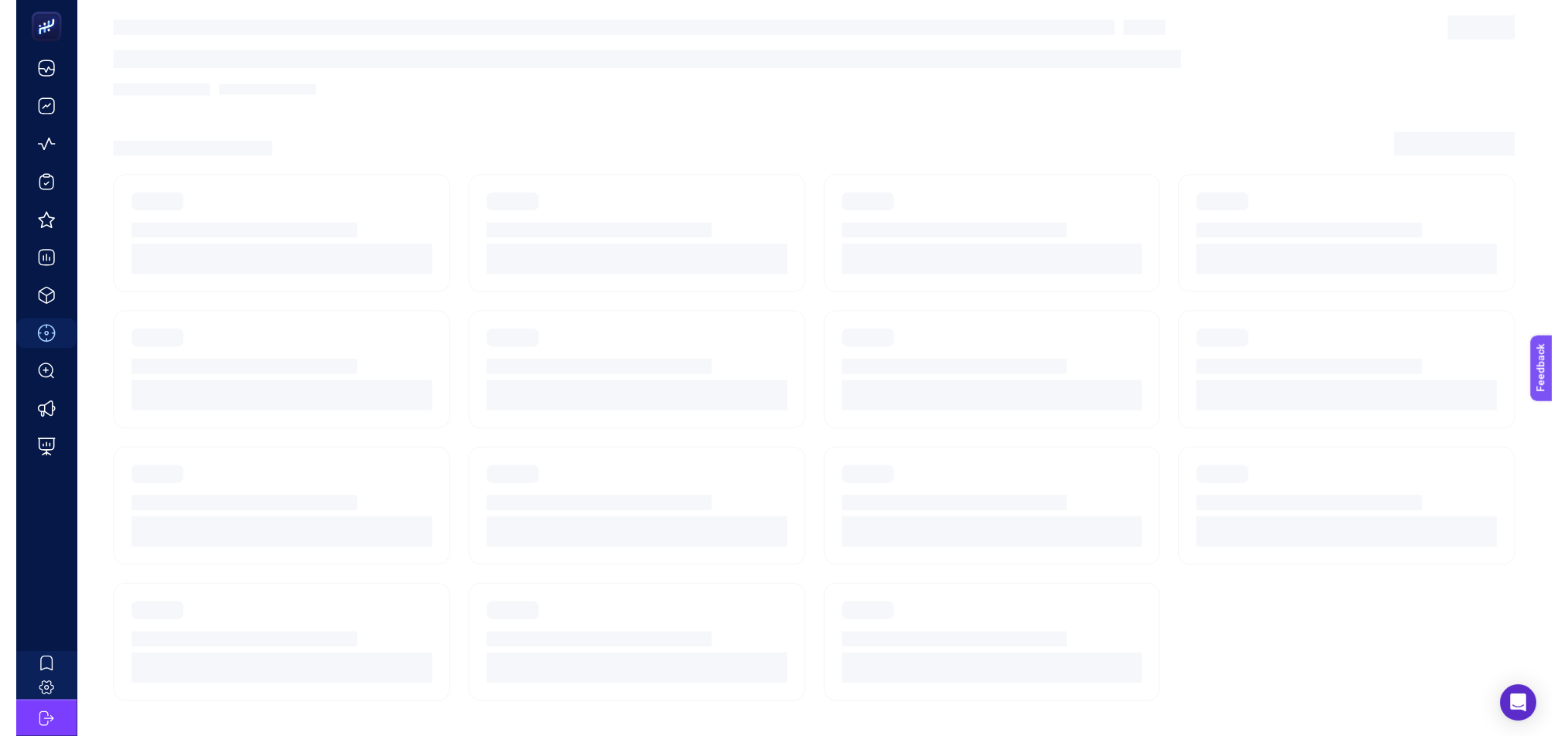
scroll to position [22, 0]
